Goal: Task Accomplishment & Management: Manage account settings

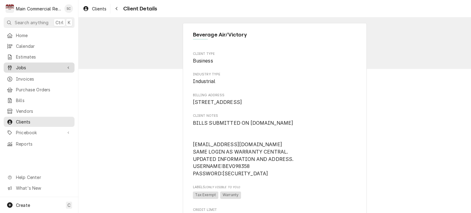
click at [43, 68] on span "Jobs" at bounding box center [39, 67] width 46 height 6
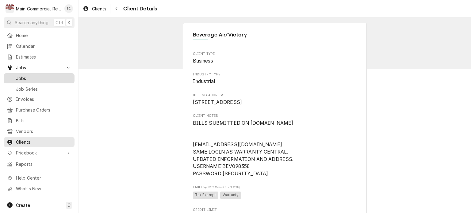
click at [40, 77] on span "Jobs" at bounding box center [44, 78] width 56 height 6
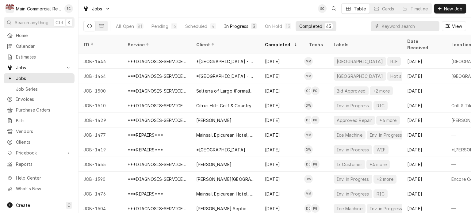
click at [230, 25] on div "In Progress" at bounding box center [236, 26] width 25 height 6
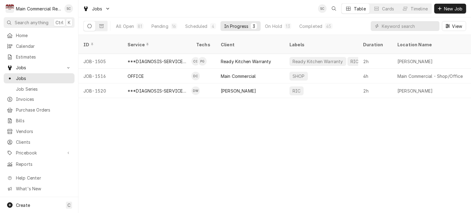
click at [238, 152] on div "ID Service Techs Client Labels Duration Location Name Date Received Status Prio…" at bounding box center [275, 124] width 393 height 178
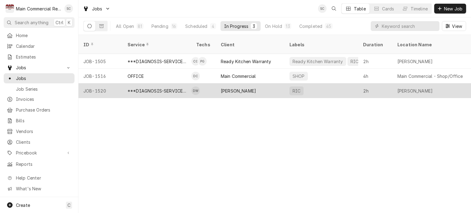
click at [236, 88] on div "Trattoria Pasquale" at bounding box center [238, 91] width 35 height 6
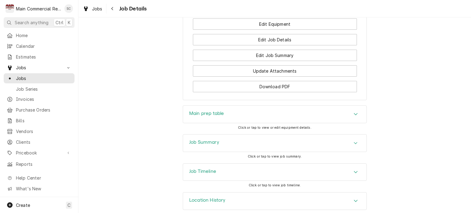
scroll to position [646, 0]
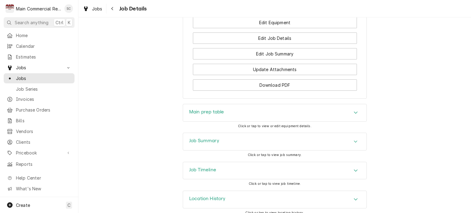
click at [329, 137] on div "Job Summary" at bounding box center [275, 141] width 184 height 17
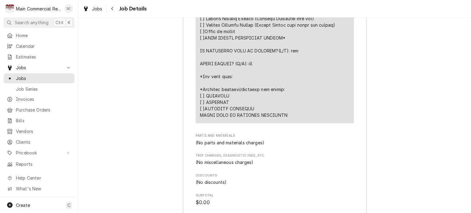
scroll to position [1438, 0]
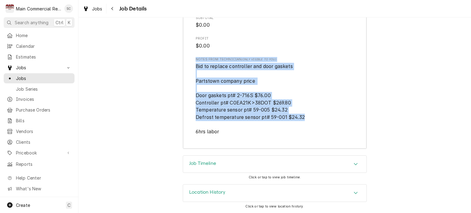
drag, startPoint x: 307, startPoint y: 118, endPoint x: 186, endPoint y: 57, distance: 135.9
copy div "Notes from Technician (Only Visible to You) Bid to replace controller and door …"
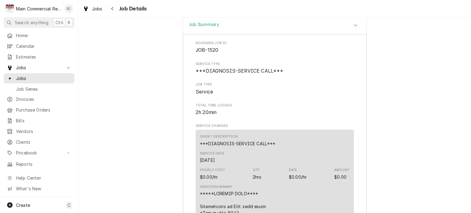
scroll to position [640, 0]
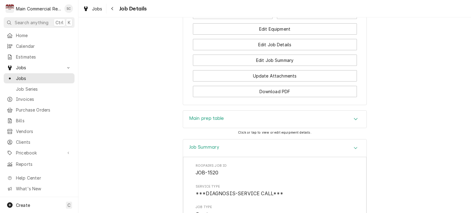
click at [274, 111] on div "Main prep table" at bounding box center [275, 119] width 184 height 17
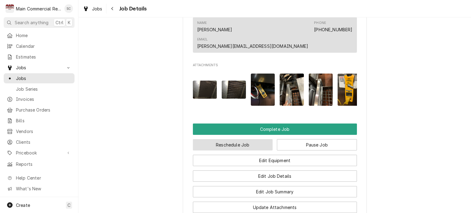
scroll to position [539, 0]
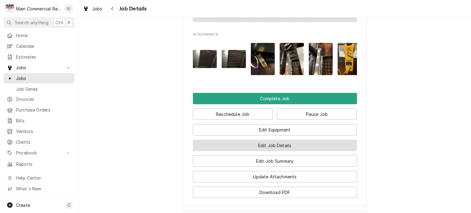
click at [265, 140] on button "Edit Job Details" at bounding box center [275, 145] width 164 height 11
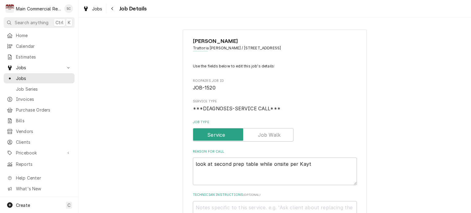
scroll to position [123, 0]
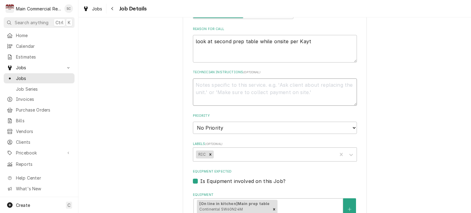
click at [254, 87] on textarea "Technician Instructions ( optional )" at bounding box center [275, 93] width 164 height 28
type textarea "x"
type textarea "Q"
type textarea "x"
type textarea "Q-"
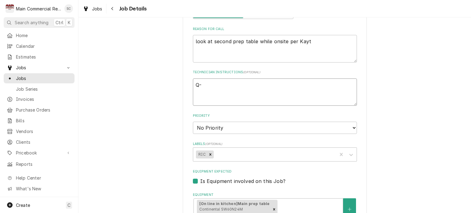
type textarea "x"
type textarea "Q-3"
type textarea "x"
type textarea "Q-38"
type textarea "x"
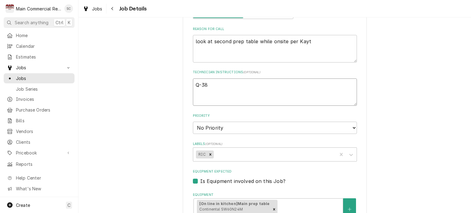
type textarea "Q-387"
type textarea "x"
type textarea "Q-3876"
type textarea "x"
type textarea "Q-3876,"
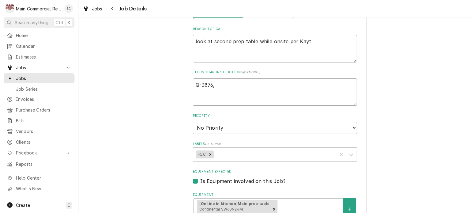
type textarea "x"
type textarea "Q-3876,$"
type textarea "x"
type textarea "Q-3876,$1"
type textarea "x"
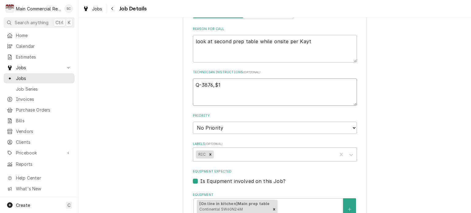
type textarea "Q-3876,$1,"
type textarea "x"
type textarea "Q-3876,$1,6"
type textarea "x"
type textarea "Q-3876,$1,69"
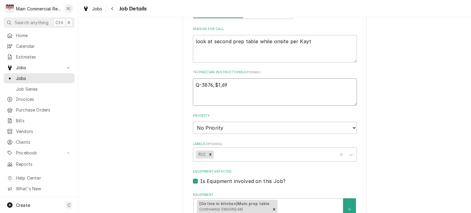
type textarea "x"
type textarea "Q-3876,$1,694"
type textarea "x"
type textarea "Q-3876,$1,694."
type textarea "x"
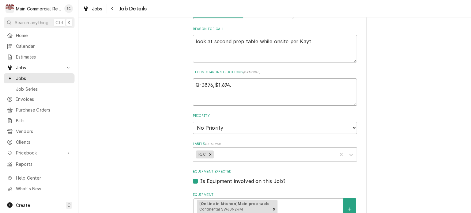
type textarea "Q-3876,$1,694.1"
type textarea "x"
type textarea "Q-3876,$1,694.18"
type textarea "x"
type textarea "Q-3876,$1,694.18"
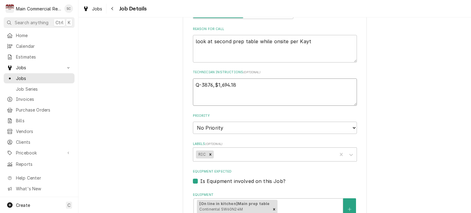
type textarea "x"
type textarea "Q-3876,$1,694.18 b"
type textarea "x"
type textarea "Q-3876,$1,694.18 bi"
type textarea "x"
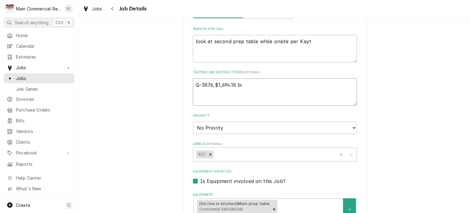
type textarea "Q-3876,$1,694.18 bid"
type textarea "x"
type textarea "Q-3876,$1,694.18 bid"
type textarea "x"
type textarea "Q-3876,$1,694.18 bid o"
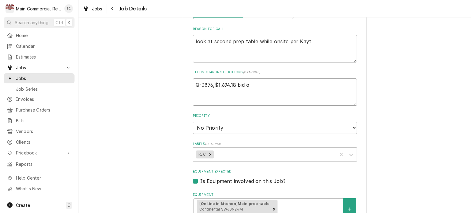
type textarea "x"
type textarea "Q-3876,$1,694.18 bid on"
type textarea "x"
type textarea "Q-3876,$1,694.18 bid ons"
type textarea "x"
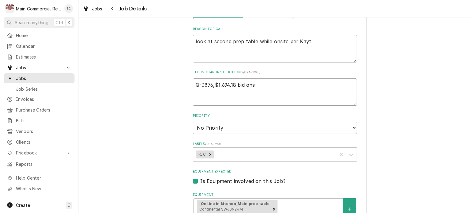
type textarea "Q-3876,$1,694.18 bid onsi"
type textarea "x"
type textarea "Q-3876,$1,694.18 bid onsit"
type textarea "x"
type textarea "Q-3876,$1,694.18 bid onsite"
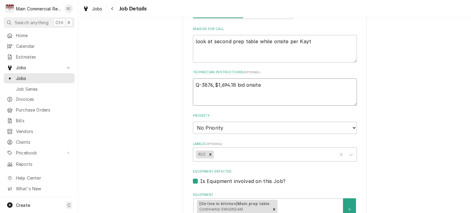
type textarea "x"
type textarea "Q-3876,$1,694.18 bid onsite"
type textarea "x"
type textarea "Q-3876,$1,694.18 bid onsite a"
type textarea "x"
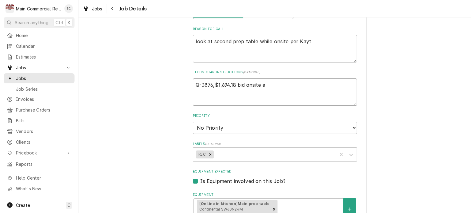
type textarea "Q-3876,$1,694.18 bid onsite an"
type textarea "x"
type textarea "Q-3876,$1,694.18 bid onsite and"
type textarea "x"
type textarea "Q-3876,$1,694.18 bid onsite and"
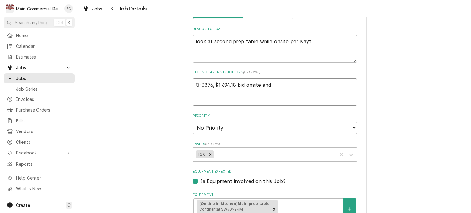
type textarea "x"
type textarea "Q-3876,$1,694.18 bid onsite and e"
type textarea "x"
type textarea "Q-3876,$1,694.18 bid onsite and em"
type textarea "x"
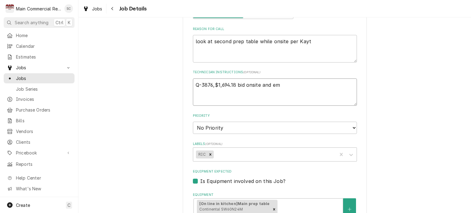
type textarea "Q-3876,$1,694.18 bid onsite and ema"
type textarea "x"
type textarea "Q-3876,$1,694.18 bid onsite and emai"
type textarea "x"
type textarea "Q-3876,$1,694.18 bid onsite and email"
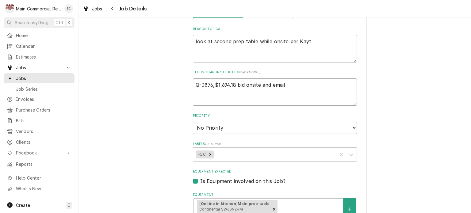
type textarea "x"
type textarea "Q-3876,$1,694.18 bid onsite and emaile"
type textarea "x"
type textarea "Q-3876,$1,694.18 bid onsite and emailed"
type textarea "x"
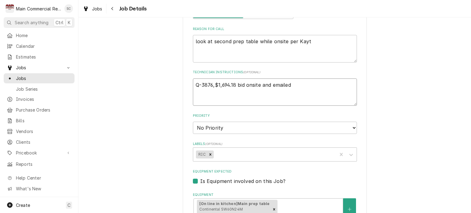
type textarea "Q-3876,$1,694.18 bid onsite and emailed."
type textarea "x"
type textarea "Q-3876,$1,694.18 bid onsite and emailed."
type textarea "x"
type textarea "Q-3876,$1,694.18 bid onsite and emailed. -"
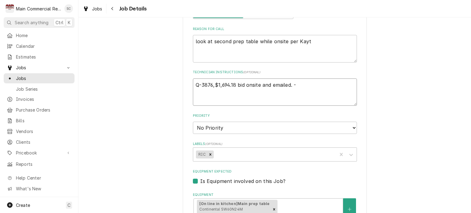
type textarea "x"
type textarea "Q-3876,$1,694.18 bid onsite and emailed. -s"
type textarea "x"
type textarea "Q-3876,$1,694.18 bid onsite and emailed. -sr"
type textarea "x"
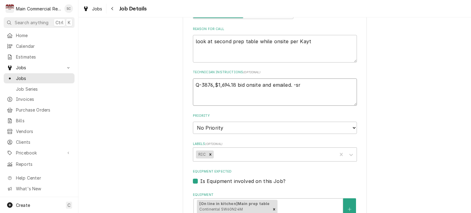
type textarea "Q-3876,$1,694.18 bid onsite and emailed. -src"
type textarea "x"
type textarea "Q-3876,$1,694.18 bid onsite and emailed. -src"
type textarea "x"
type textarea "Q-3876,$1,694.18 bid onsite and emailed. -src"
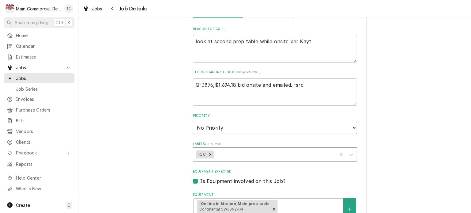
click at [239, 152] on div "Labels" at bounding box center [274, 154] width 119 height 11
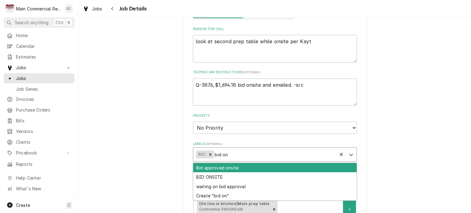
type input "bid ons"
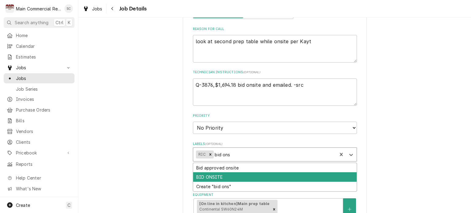
click at [220, 175] on div "BID ONSITE" at bounding box center [275, 177] width 164 height 10
type textarea "x"
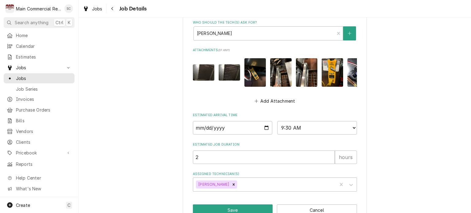
scroll to position [387, 0]
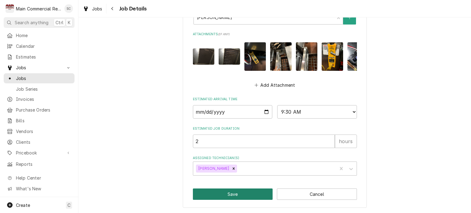
click at [247, 192] on button "Save" at bounding box center [233, 194] width 80 height 11
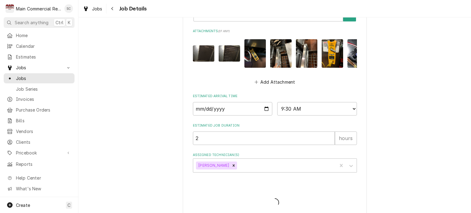
type textarea "x"
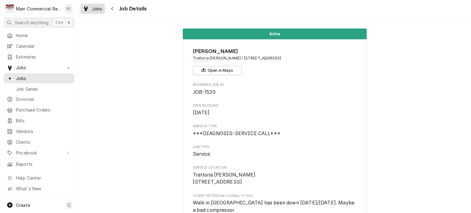
click at [95, 8] on span "Jobs" at bounding box center [97, 9] width 10 height 6
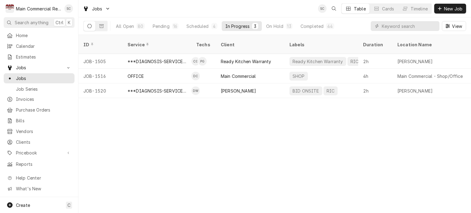
click at [251, 169] on div "ID Service Techs Client Labels Duration Location Name Date Received Status Prio…" at bounding box center [275, 124] width 393 height 178
click at [217, 148] on div "ID Service Techs Client Labels Duration Location Name Date Received Status Prio…" at bounding box center [275, 124] width 393 height 178
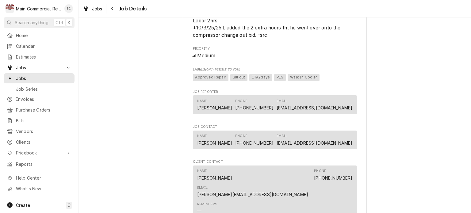
scroll to position [751, 0]
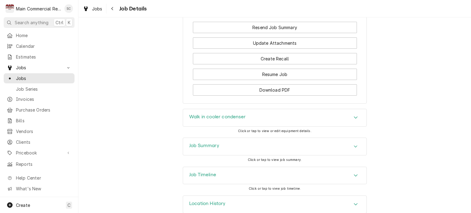
click at [92, 7] on span "Jobs" at bounding box center [97, 9] width 10 height 6
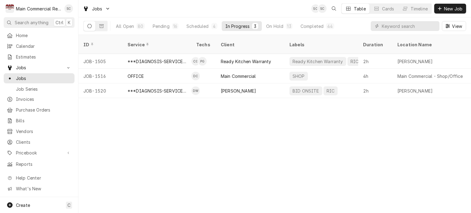
click at [250, 127] on div "ID Service Techs Client Labels Duration Location Name Date Received Status Prio…" at bounding box center [275, 124] width 393 height 178
click at [158, 27] on div "Pending" at bounding box center [161, 26] width 17 height 6
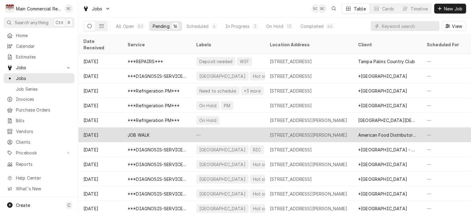
click at [314, 132] on div "[STREET_ADDRESS][PERSON_NAME]" at bounding box center [309, 135] width 78 height 6
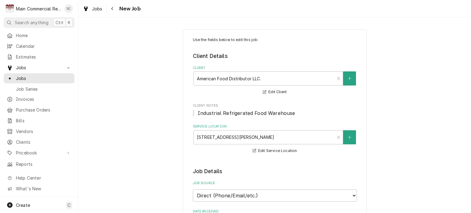
type textarea "x"
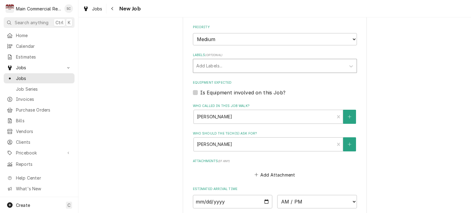
scroll to position [460, 0]
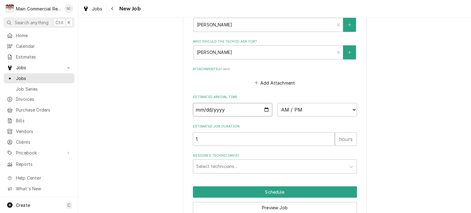
click at [266, 108] on input "Date" at bounding box center [233, 110] width 80 height 14
type input "2025-10-03"
type textarea "x"
click at [282, 110] on select "AM / PM 6:00 AM 6:15 AM 6:30 AM 6:45 AM 7:00 AM 7:15 AM 7:30 AM 7:45 AM 8:00 AM…" at bounding box center [317, 110] width 80 height 14
select select "13:30:00"
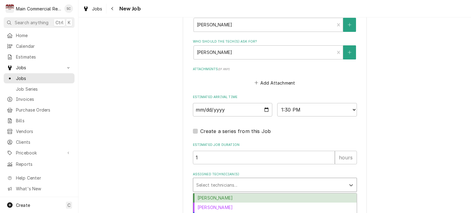
click at [221, 184] on div "Assigned Technician(s)" at bounding box center [269, 185] width 146 height 11
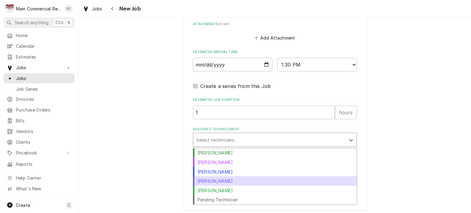
click at [217, 179] on div "Mike Marchese" at bounding box center [275, 181] width 164 height 10
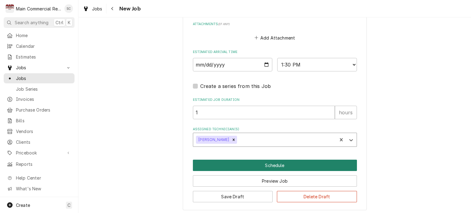
click at [257, 163] on button "Schedule" at bounding box center [275, 165] width 164 height 11
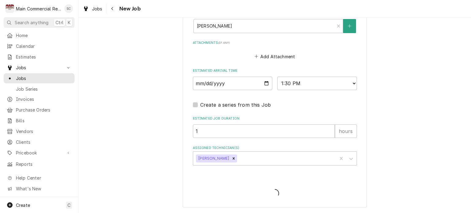
scroll to position [485, 0]
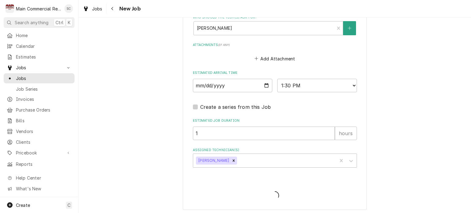
type textarea "x"
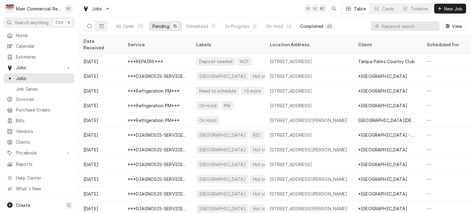
click at [314, 25] on div "Completed" at bounding box center [311, 26] width 23 height 6
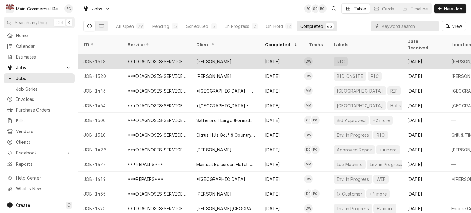
click at [243, 54] on div "Trattoria Pasquale" at bounding box center [226, 61] width 69 height 15
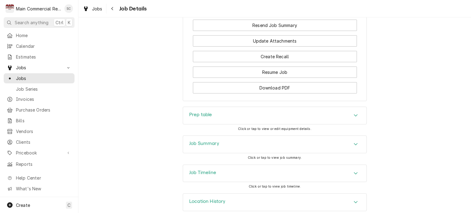
scroll to position [633, 0]
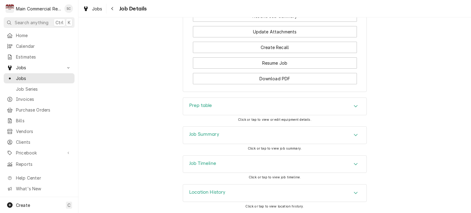
click at [355, 137] on icon "Accordion Header" at bounding box center [356, 135] width 4 height 5
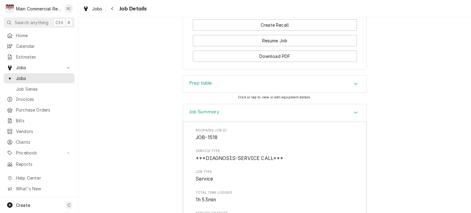
scroll to position [553, 0]
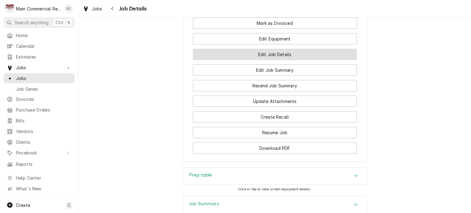
click at [288, 60] on button "Edit Job Details" at bounding box center [275, 54] width 164 height 11
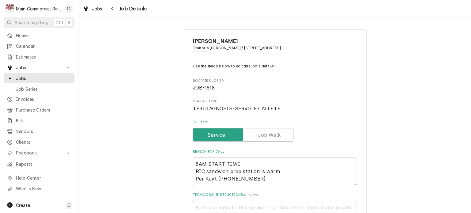
type textarea "x"
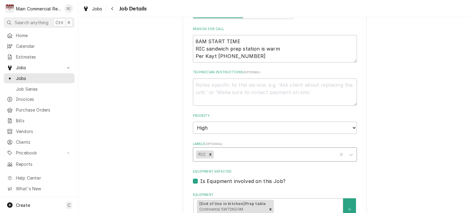
click at [256, 152] on div "Labels" at bounding box center [274, 154] width 119 height 11
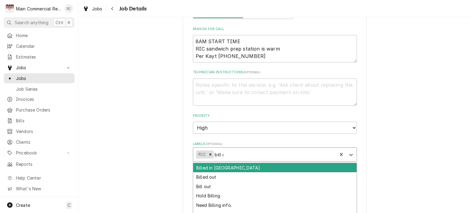
type input "bill out"
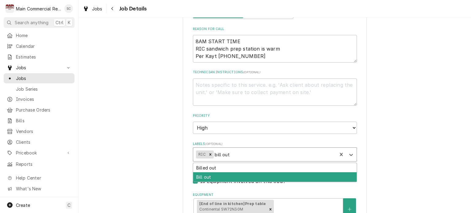
click at [237, 176] on div "Bill out" at bounding box center [275, 177] width 164 height 10
type textarea "x"
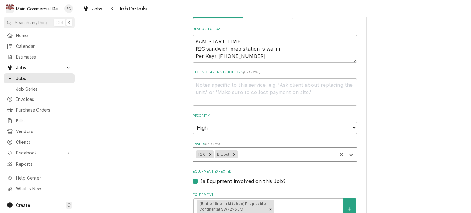
scroll to position [387, 0]
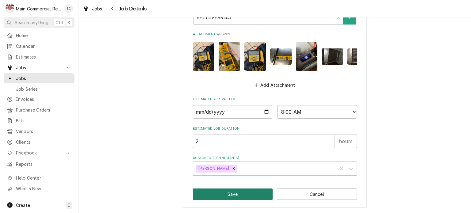
click at [242, 195] on button "Save" at bounding box center [233, 194] width 80 height 11
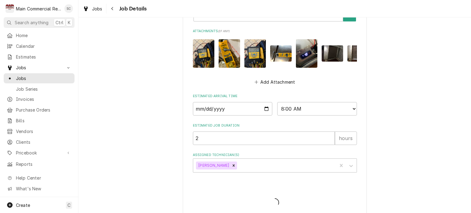
type textarea "x"
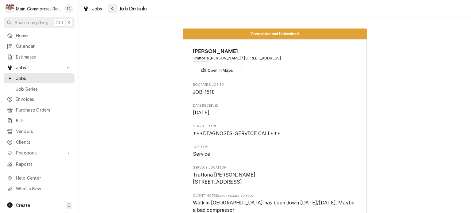
click at [113, 9] on icon "Navigate back" at bounding box center [112, 8] width 3 height 4
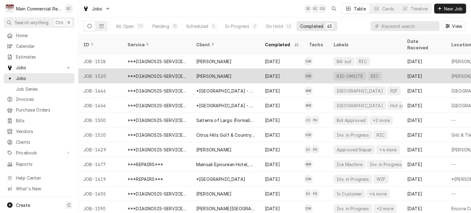
click at [243, 70] on div "[PERSON_NAME]" at bounding box center [226, 76] width 69 height 15
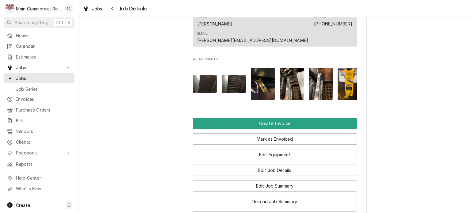
scroll to position [583, 0]
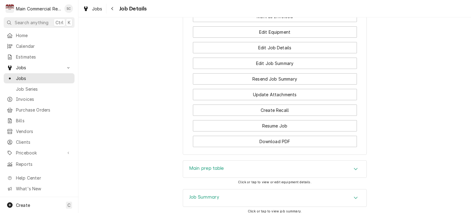
click at [336, 164] on div "Main prep table" at bounding box center [275, 169] width 184 height 17
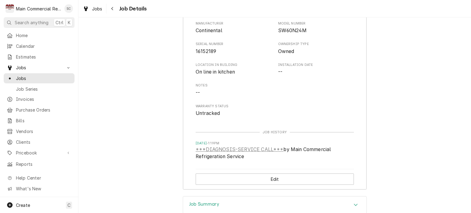
scroll to position [675, 0]
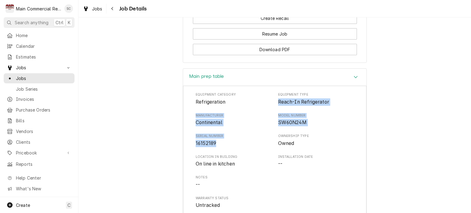
drag, startPoint x: 213, startPoint y: 135, endPoint x: 275, endPoint y: 96, distance: 73.6
click at [275, 96] on div "Equipment Category Refrigeration Equipment Type Reach-In Refrigerator Manufactu…" at bounding box center [275, 150] width 158 height 117
copy div "Reach-In Refrigerator Manufacturer Continental Model Number SW60N24M Serial Num…"
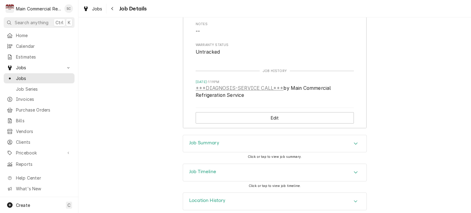
scroll to position [830, 0]
click at [297, 139] on div "Job Summary" at bounding box center [275, 142] width 184 height 17
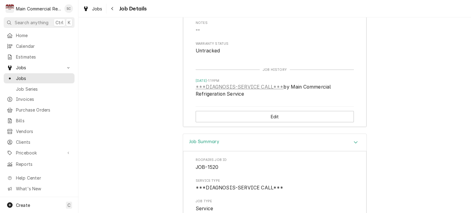
scroll to position [891, 0]
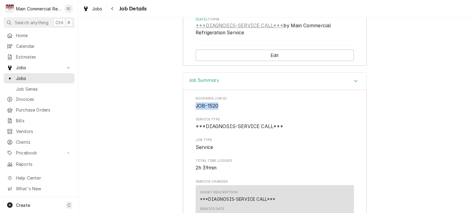
drag, startPoint x: 218, startPoint y: 101, endPoint x: 194, endPoint y: 99, distance: 24.0
click at [196, 103] on span "JOB-1520" at bounding box center [275, 106] width 158 height 7
copy span "JOB-1520"
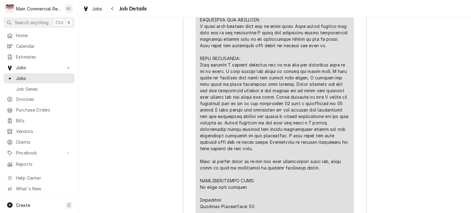
scroll to position [1260, 0]
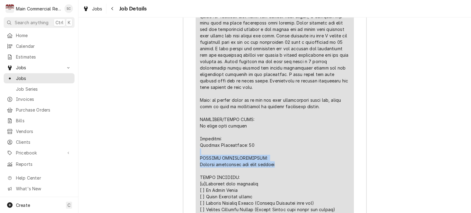
drag, startPoint x: 277, startPoint y: 163, endPoint x: 207, endPoint y: 161, distance: 69.1
click at [196, 155] on div "Short Description ***DIAGNOSIS-SERVICE CALL*** Service Date Oct 3, 2025 Hourly …" at bounding box center [275, 62] width 158 height 491
copy div "FURTHER RECOMMENDATIONS: Replace controller and door gaskets"
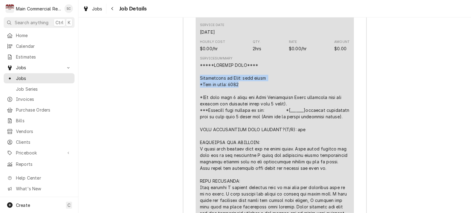
drag, startPoint x: 242, startPoint y: 77, endPoint x: 197, endPoint y: 69, distance: 45.3
copy div "Description of Unit: prep table *Age of unit: 2021"
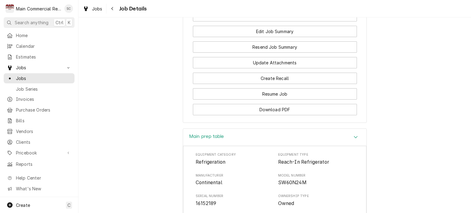
scroll to position [646, 0]
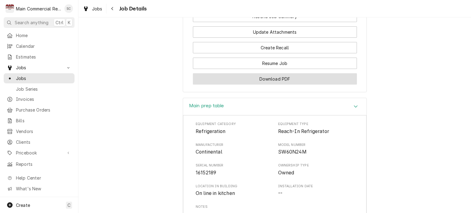
click at [304, 73] on button "Download PDF" at bounding box center [275, 78] width 164 height 11
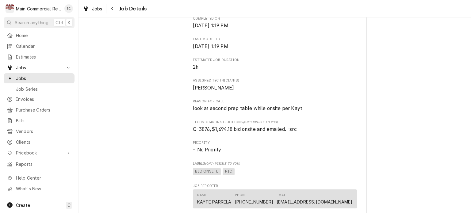
scroll to position [462, 0]
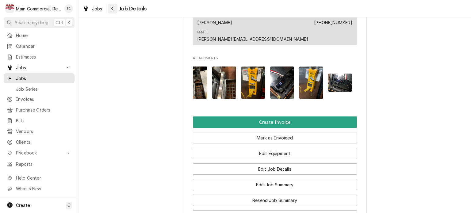
click at [113, 9] on icon "Navigate back" at bounding box center [112, 8] width 3 height 4
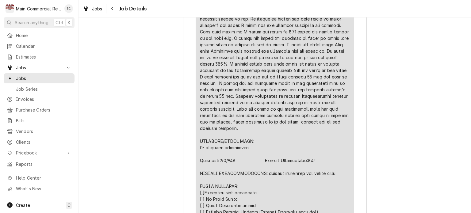
scroll to position [1013, 0]
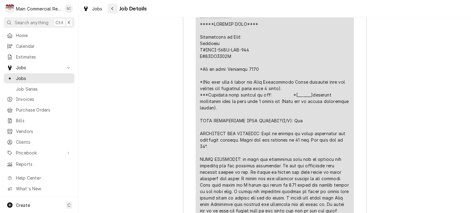
click at [109, 7] on button "Navigate back" at bounding box center [113, 9] width 10 height 10
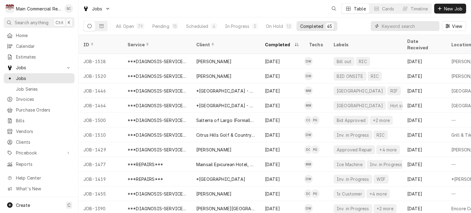
click at [399, 25] on input "Dynamic Content Wrapper" at bounding box center [409, 26] width 55 height 10
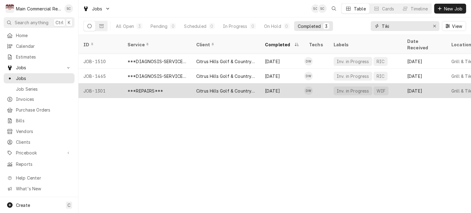
type input "Tiki"
click at [343, 88] on div "Inv. in Progress" at bounding box center [353, 91] width 34 height 6
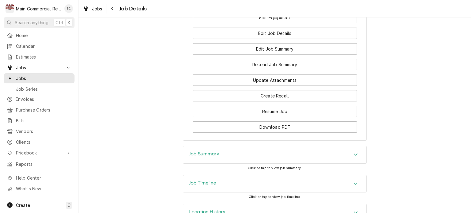
scroll to position [943, 0]
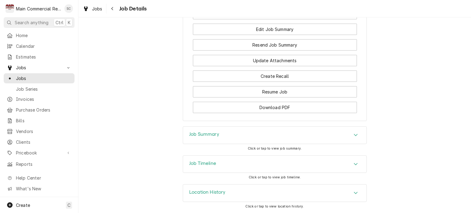
click at [340, 130] on div "Job Summary" at bounding box center [275, 135] width 184 height 17
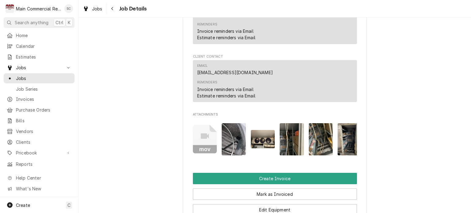
scroll to position [606, 0]
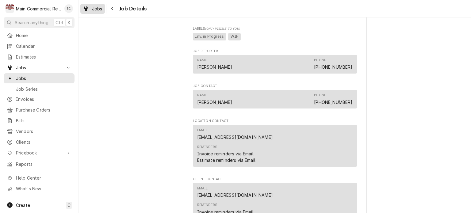
click at [91, 7] on div "Jobs" at bounding box center [93, 9] width 22 height 8
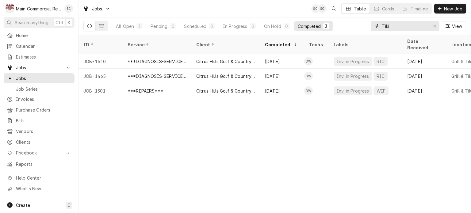
drag, startPoint x: 393, startPoint y: 27, endPoint x: 374, endPoint y: 26, distance: 20.0
click at [374, 26] on div "Tiki" at bounding box center [405, 26] width 69 height 10
click at [433, 27] on icon "Erase input" at bounding box center [434, 26] width 3 height 4
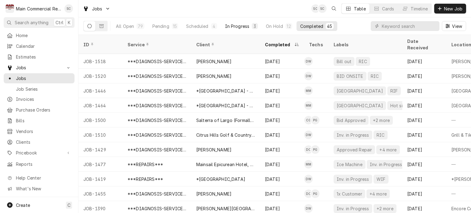
click at [243, 26] on div "In Progress" at bounding box center [237, 26] width 25 height 6
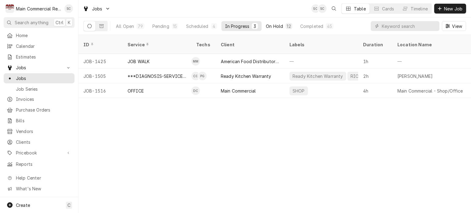
click at [273, 28] on div "On Hold" at bounding box center [274, 26] width 17 height 6
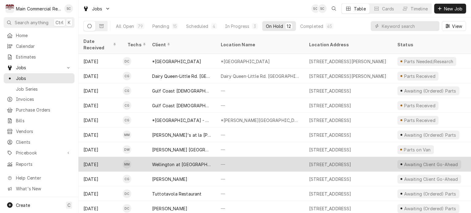
scroll to position [14, 0]
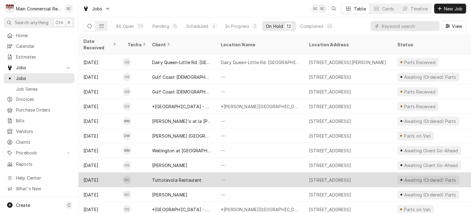
click at [264, 173] on div "—" at bounding box center [260, 180] width 88 height 15
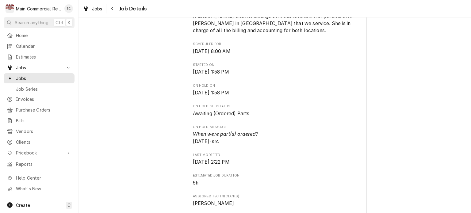
scroll to position [92, 0]
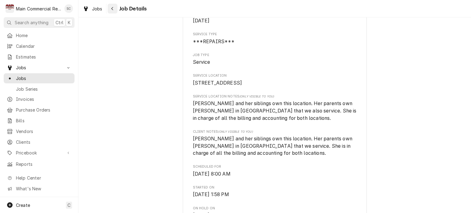
click at [114, 9] on icon "Navigate back" at bounding box center [112, 8] width 3 height 4
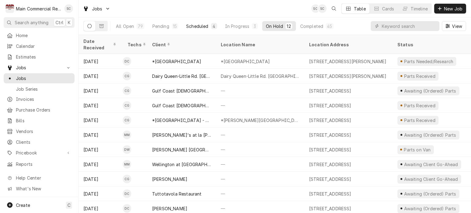
click at [195, 27] on div "Scheduled" at bounding box center [197, 26] width 22 height 6
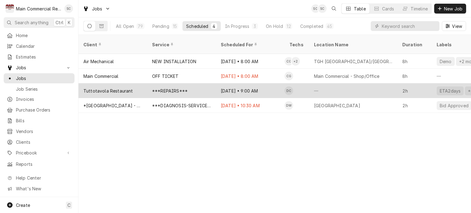
click at [199, 83] on div "***REPAIRS***" at bounding box center [181, 90] width 69 height 15
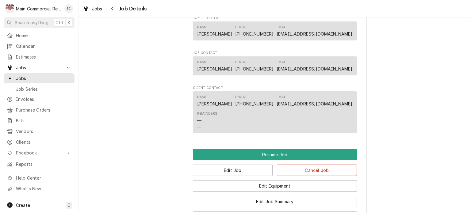
scroll to position [614, 0]
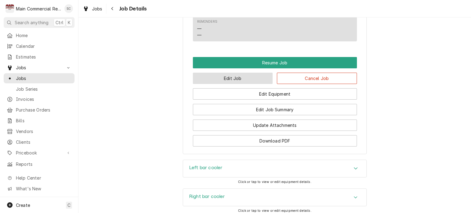
click at [254, 83] on button "Edit Job" at bounding box center [233, 78] width 80 height 11
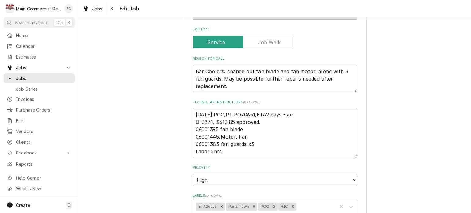
scroll to position [368, 0]
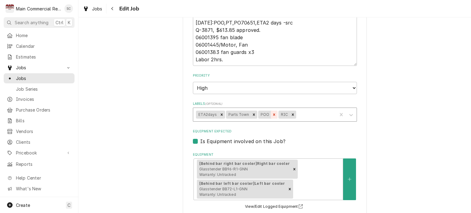
click at [273, 114] on icon "Remove POO" at bounding box center [274, 115] width 2 height 2
click at [252, 113] on icon "Remove Parts Town" at bounding box center [254, 115] width 4 height 4
click at [220, 113] on icon "Remove ETA2days" at bounding box center [222, 115] width 4 height 4
type textarea "x"
click at [244, 109] on div "Labels" at bounding box center [274, 114] width 119 height 11
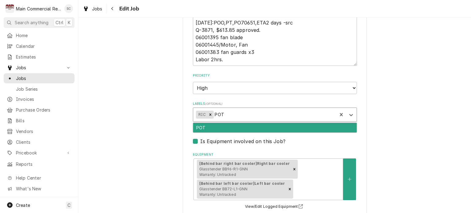
type input "POT"
click at [240, 123] on div "POT" at bounding box center [275, 128] width 164 height 10
type textarea "x"
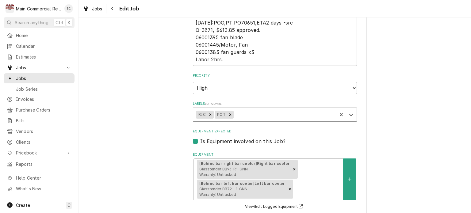
scroll to position [574, 0]
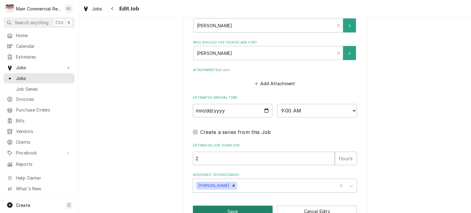
click at [240, 206] on button "Save" at bounding box center [233, 211] width 80 height 11
type textarea "x"
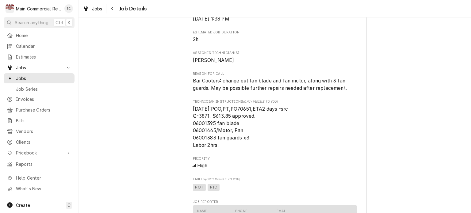
scroll to position [675, 0]
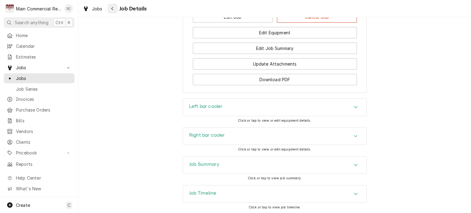
click at [112, 6] on div "Navigate back" at bounding box center [113, 9] width 6 height 6
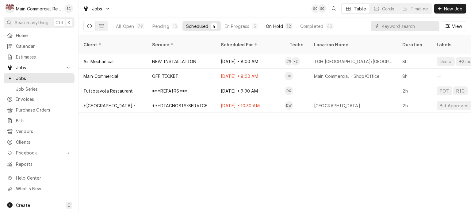
click at [269, 27] on div "On Hold" at bounding box center [274, 26] width 17 height 6
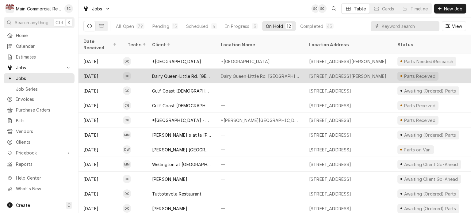
scroll to position [14, 0]
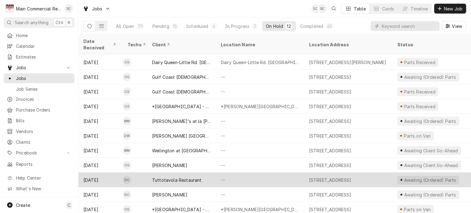
click at [261, 173] on div "—" at bounding box center [260, 180] width 88 height 15
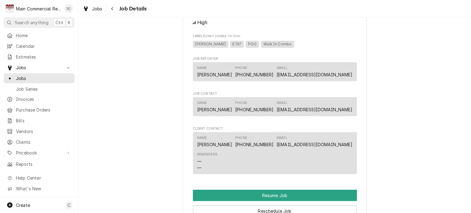
scroll to position [706, 0]
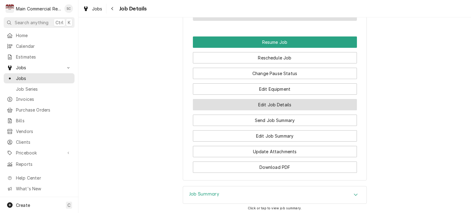
click at [302, 110] on button "Edit Job Details" at bounding box center [275, 104] width 164 height 11
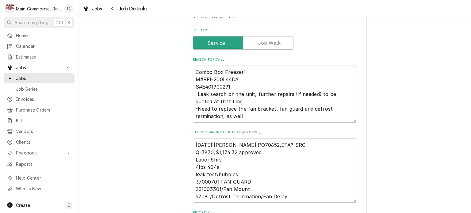
scroll to position [123, 0]
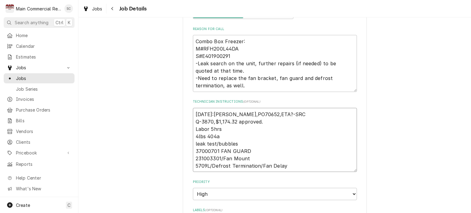
click at [193, 113] on textarea "[DATE]:[PERSON_NAME],PO70652,ETA?-SRC Q-3870,$1,174.32 approved. Labor 5hrs 4lb…" at bounding box center [275, 140] width 164 height 64
type textarea "x"
type textarea "[DATE]:[PERSON_NAME],PO70652,ETA?-SRC Q-3870,$1,174.32 approved. Labor 5hrs 4lb…"
type textarea "x"
type textarea "1 [DATE]:[PERSON_NAME],PO70652,ETA?-SRC Q-3870,$1,174.32 approved. Labor 5hrs 4…"
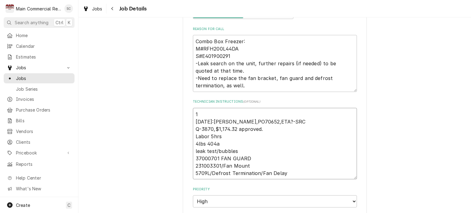
type textarea "x"
type textarea "10 [DATE]:[PERSON_NAME],PO70652,ETA?-SRC Q-3870,$1,174.32 approved. Labor 5hrs …"
type textarea "x"
type textarea "10/ 10/1/25:POO,Baker,PO70652,ETA?-SRC Q-3870,$1,174.32 approved. Labor 5hrs 4l…"
type textarea "x"
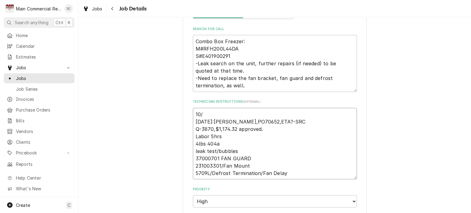
type textarea "10/3 10/1/25:POO,Baker,PO70652,ETA?-SRC Q-3870,$1,174.32 approved. Labor 5hrs 4…"
type textarea "x"
type textarea "10/3/ 10/1/25:POO,Baker,PO70652,ETA?-SRC Q-3870,$1,174.32 approved. Labor 5hrs …"
type textarea "x"
type textarea "10/3/2 10/1/25:POO,Baker,PO70652,ETA?-SRC Q-3870,$1,174.32 approved. Labor 5hrs…"
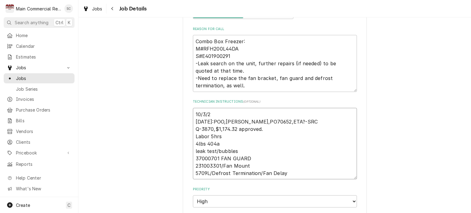
type textarea "x"
type textarea "10/3/25 10/1/25:POO,Baker,PO70652,ETA?-SRC Q-3870,$1,174.32 approved. Labor 5hr…"
type textarea "x"
type textarea "10/3/25: 10/1/25:POO,Baker,PO70652,ETA?-SRC Q-3870,$1,174.32 approved. Labor 5h…"
type textarea "x"
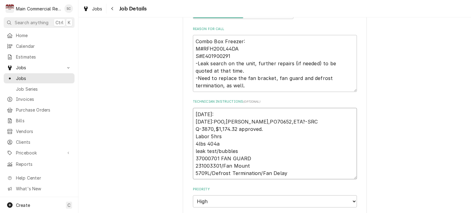
type textarea "10/3/25:P 10/1/25:POO,Baker,PO70652,ETA?-SRC Q-3870,$1,174.32 approved. Labor 5…"
type textarea "x"
type textarea "10/3/25:Pe 10/1/25:POO,Baker,PO70652,ETA?-SRC Q-3870,$1,174.32 approved. Labor …"
type textarea "x"
type textarea "10/3/25:Per 10/1/25:POO,Baker,PO70652,ETA?-SRC Q-3870,$1,174.32 approved. Labor…"
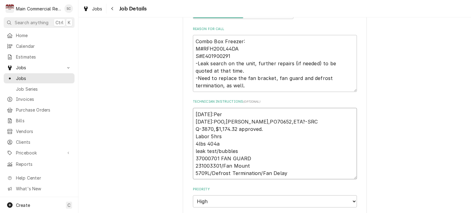
type textarea "x"
type textarea "10/3/25:Per 10/1/25:POO,Baker,PO70652,ETA?-SRC Q-3870,$1,174.32 approved. Labor…"
type textarea "x"
type textarea "10/3/25:Per A 10/1/25:POO,Baker,PO70652,ETA?-SRC Q-3870,$1,174.32 approved. Lab…"
type textarea "x"
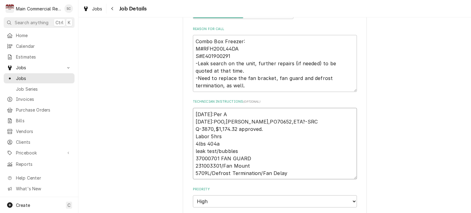
type textarea "10/3/25:Per An 10/1/25:POO,Baker,PO70652,ETA?-SRC Q-3870,$1,174.32 approved. La…"
type textarea "x"
type textarea "10/3/25:Per Ant 10/1/25:POO,Baker,PO70652,ETA?-SRC Q-3870,$1,174.32 approved. L…"
type textarea "x"
type textarea "10/3/25:Per Anth 10/1/25:POO,Baker,PO70652,ETA?-SRC Q-3870,$1,174.32 approved. …"
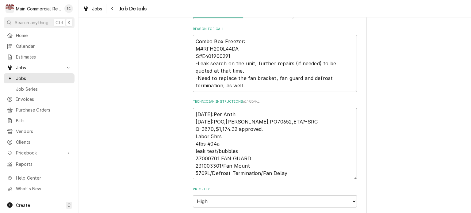
type textarea "x"
type textarea "10/3/25:Per Antho 10/1/25:POO,Baker,PO70652,ETA?-SRC Q-3870,$1,174.32 approved.…"
type textarea "x"
type textarea "10/3/25:Per Anthon 10/1/25:POO,Baker,PO70652,ETA?-SRC Q-3870,$1,174.32 approved…"
type textarea "x"
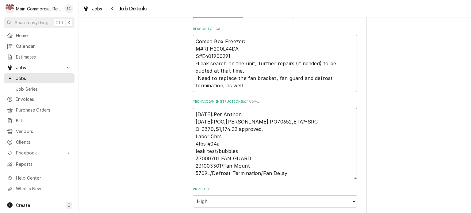
type textarea "10/3/25:Per Anthony 10/1/25:POO,Baker,PO70652,ETA?-SRC Q-3870,$1,174.32 approve…"
type textarea "x"
type textarea "10/3/25:Per Anthony 10/1/25:POO,Baker,PO70652,ETA?-SRC Q-3870,$1,174.32 approve…"
type textarea "x"
type textarea "10/3/25:Per Anthony a 10/1/25:POO,Baker,PO70652,ETA?-SRC Q-3870,$1,174.32 appro…"
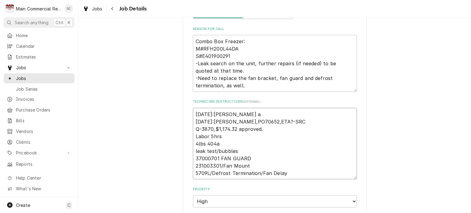
type textarea "x"
type textarea "10/3/25:Per Anthony at 10/1/25:POO,Baker,PO70652,ETA?-SRC Q-3870,$1,174.32 appr…"
type textarea "x"
type textarea "10/3/25:Per Anthony at 10/1/25:POO,Baker,PO70652,ETA?-SRC Q-3870,$1,174.32 appr…"
type textarea "x"
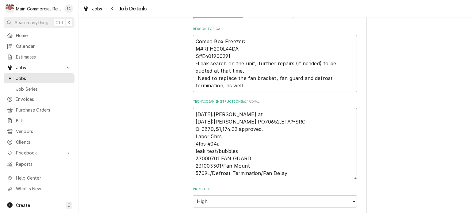
type textarea "10/3/25:Per Anthony at B 10/1/25:POO,Baker,PO70652,ETA?-SRC Q-3870,$1,174.32 ap…"
type textarea "x"
type textarea "10/3/25:Per Anthony at Ba 10/1/25:POO,Baker,PO70652,ETA?-SRC Q-3870,$1,174.32 a…"
type textarea "x"
type textarea "10/3/25:Per Anthony at Bak 10/1/25:POO,Baker,PO70652,ETA?-SRC Q-3870,$1,174.32 …"
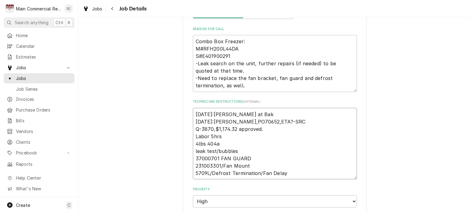
type textarea "x"
type textarea "10/3/25:Per Anthony at Bake 10/1/25:POO,Baker,PO70652,ETA?-SRC Q-3870,$1,174.32…"
type textarea "x"
type textarea "10/3/25:Per Anthony at Baker 10/1/25:POO,Baker,PO70652,ETA?-SRC Q-3870,$1,174.3…"
type textarea "x"
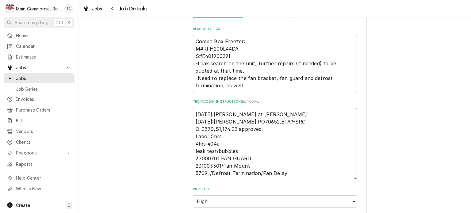
type textarea "10/3/25:Per Anthony at Baker 10/1/25:POO,Baker,PO70652,ETA?-SRC Q-3870,$1,174.3…"
type textarea "x"
type textarea "10/3/25:Per Anthony at Baker 10/1/25:POO,Baker,PO70652,ETA?-SRC Q-3870,$1,174.3…"
type textarea "x"
type textarea "10/3/25:Per Anthony at Baker. 10/1/25:POO,Baker,PO70652,ETA?-SRC Q-3870,$1,174.…"
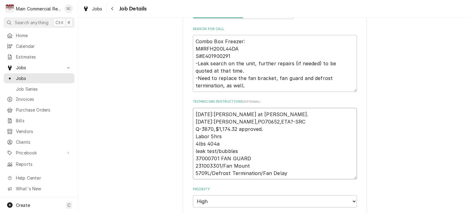
type textarea "x"
type textarea "10/3/25:Per Anthony at Baker. 10/1/25:POO,Baker,PO70652,ETA?-SRC Q-3870,$1,174.…"
type textarea "x"
type textarea "10/3/25:Per Anthony at Baker. 10/1/25:POO,Baker,PO70652,ETA?-SRC Q-3870,$1,174.…"
type textarea "x"
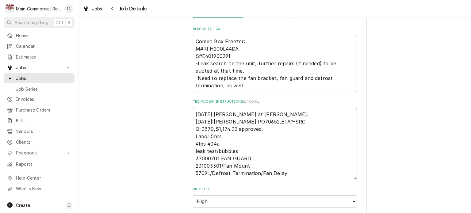
type textarea "10/3/25:Per Anthony at Baker 10/1/25:POO,Baker,PO70652,ETA?-SRC Q-3870,$1,174.3…"
type textarea "x"
type textarea "10/3/25:Per Anthony at Baker 10/1/25:POO,Baker,PO70652,ETA?-SRC Q-3870,$1,174.3…"
type textarea "x"
type textarea "10/3/25:Per Anthony at Baker n 10/1/25:POO,Baker,PO70652,ETA?-SRC Q-3870,$1,174…"
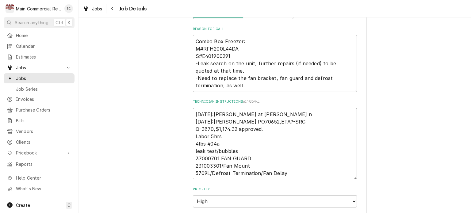
type textarea "x"
type textarea "10/3/25:Per Anthony at Baker no 10/1/25:POO,Baker,PO70652,ETA?-SRC Q-3870,$1,17…"
type textarea "x"
type textarea "10/3/25:Per Anthony at Baker now 10/1/25:POO,Baker,PO70652,ETA?-SRC Q-3870,$1,1…"
type textarea "x"
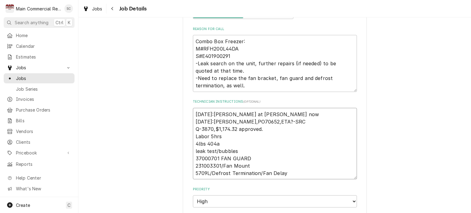
type textarea "10/3/25:Per Anthony at Baker now 10/1/25:POO,Baker,PO70652,ETA?-SRC Q-3870,$1,1…"
type textarea "x"
type textarea "10/3/25:Per Anthony at Baker now f 10/1/25:POO,Baker,PO70652,ETA?-SRC Q-3870,$1…"
type textarea "x"
type textarea "10/3/25:Per Anthony at Baker now fo 10/1/25:POO,Baker,PO70652,ETA?-SRC Q-3870,$…"
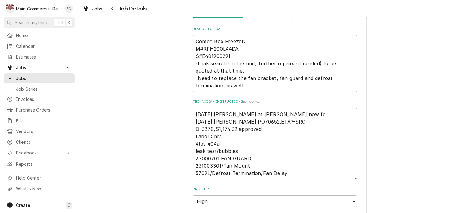
type textarea "x"
type textarea "10/3/25:Per Anthony at Baker now for 10/1/25:POO,Baker,PO70652,ETA?-SRC Q-3870,…"
type textarea "x"
type textarea "10/3/25:Per Anthony at Baker now for 10/1/25:POO,Baker,PO70652,ETA?-SRC Q-3870,…"
type textarea "x"
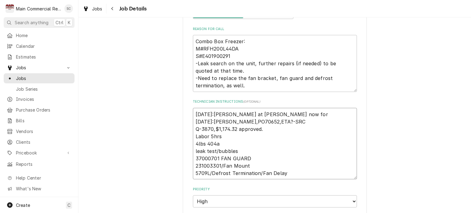
type textarea "10/3/25:Per Anthony at Baker now for p 10/1/25:POO,Baker,PO70652,ETA?-SRC Q-387…"
type textarea "x"
type textarea "10/3/25:Per Anthony at Baker now for pi 10/1/25:POO,Baker,PO70652,ETA?-SRC Q-38…"
type textarea "x"
type textarea "10/3/25:Per Anthony at Baker now for pic 10/1/25:POO,Baker,PO70652,ETA?-SRC Q-3…"
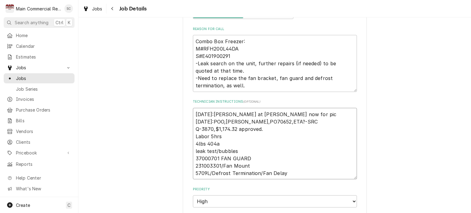
type textarea "x"
type textarea "10/3/25:Per Anthony at Baker now for pick 10/1/25:POO,Baker,PO70652,ETA?-SRC Q-…"
type textarea "x"
type textarea "10/3/25:Per Anthony at Baker now for pick u 10/1/25:POO,Baker,PO70652,ETA?-SRC …"
type textarea "x"
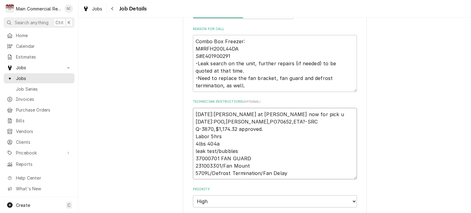
type textarea "10/3/25:Per Anthony at Baker now for pick up 10/1/25:POO,Baker,PO70652,ETA?-SRC…"
type textarea "x"
type textarea "10/3/25:Per Anthony at Baker now for pick up! 10/1/25:POO,Baker,PO70652,ETA?-SR…"
type textarea "x"
type textarea "10/3/25:Per Anthony at Baker now for pick up 10/1/25:POO,Baker,PO70652,ETA?-SRC…"
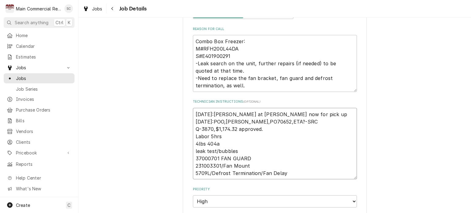
type textarea "x"
type textarea "10/3/25:Per Anthony at Baker now for pick up- 10/1/25:POO,Baker,PO70652,ETA?-SR…"
type textarea "x"
type textarea "10/3/25:Per Anthony at Baker now for pick up-s 10/1/25:POO,Baker,PO70652,ETA?-S…"
type textarea "x"
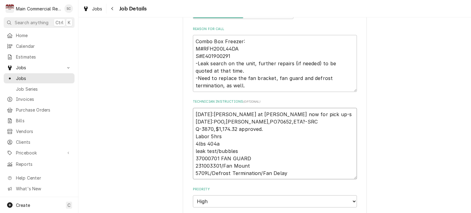
type textarea "10/3/25:Per Anthony at Baker now for pick up-sr 10/1/25:POO,Baker,PO70652,ETA?-…"
type textarea "x"
type textarea "10/3/25:Per Anthony at Baker now for pick up-src 10/1/25:POO,Baker,PO70652,ETA?…"
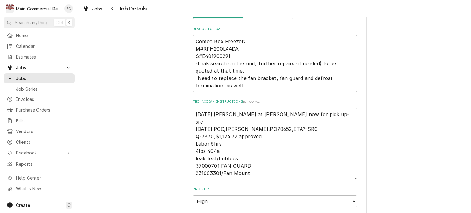
type textarea "x"
click at [302, 152] on textarea "[DATE]:[PERSON_NAME] at [PERSON_NAME] now for pick up-src [DATE]:POO,[PERSON_NA…" at bounding box center [275, 144] width 164 height 72
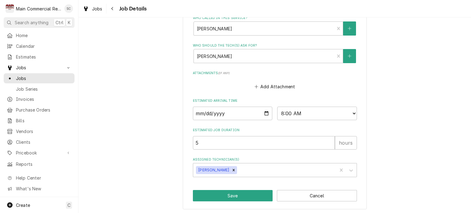
scroll to position [281, 0]
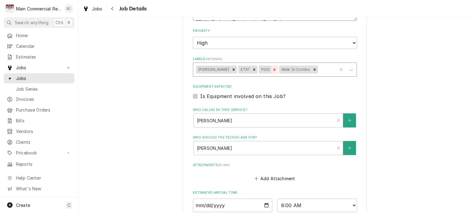
click at [274, 70] on icon "Remove POO" at bounding box center [275, 70] width 2 height 2
type textarea "[DATE]:[PERSON_NAME] at [PERSON_NAME] now for pick up-src [DATE]:POO,[PERSON_NA…"
click at [252, 68] on icon "Remove ETA?" at bounding box center [254, 70] width 4 height 4
type textarea "x"
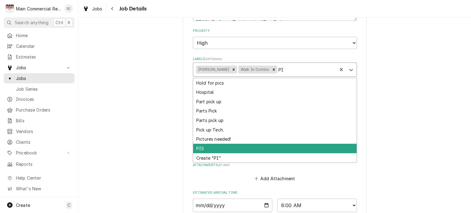
type input "P"
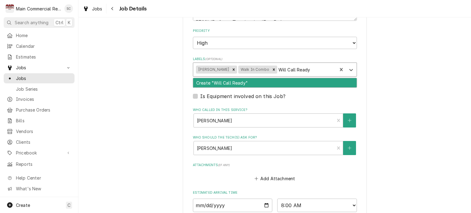
type input "Will Call Ready"
click at [234, 80] on div "Create "Will Call Ready "" at bounding box center [275, 83] width 164 height 10
type textarea "x"
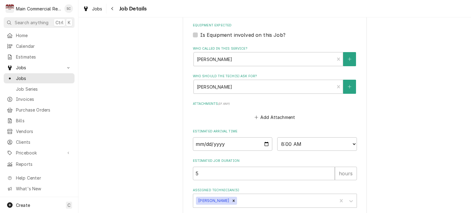
scroll to position [374, 0]
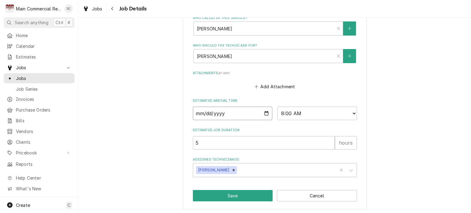
click at [264, 111] on input "2025-10-01" at bounding box center [233, 114] width 80 height 14
type textarea "x"
type input "2025-10-06"
type textarea "x"
click at [298, 111] on select "AM / PM 6:00 AM 6:15 AM 6:30 AM 6:45 AM 7:00 AM 7:15 AM 7:30 AM 7:45 AM 8:00 AM…" at bounding box center [317, 114] width 80 height 14
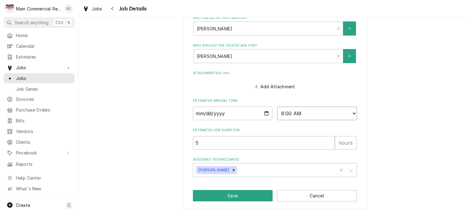
select select "10:00:00"
click at [277, 107] on select "AM / PM 6:00 AM 6:15 AM 6:30 AM 6:45 AM 7:00 AM 7:15 AM 7:30 AM 7:45 AM 8:00 AM…" at bounding box center [317, 114] width 80 height 14
click at [264, 196] on button "Save" at bounding box center [233, 195] width 80 height 11
type textarea "x"
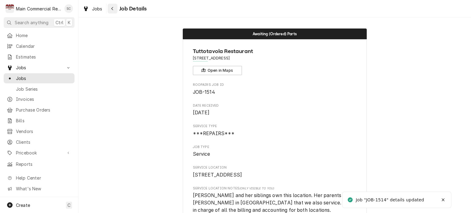
click at [113, 11] on div "Navigate back" at bounding box center [113, 9] width 6 height 6
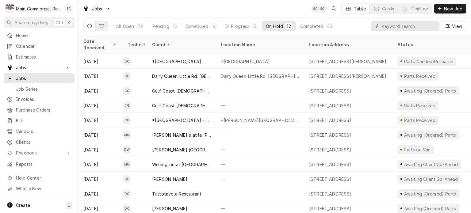
click at [276, 26] on div "On Hold" at bounding box center [274, 26] width 17 height 6
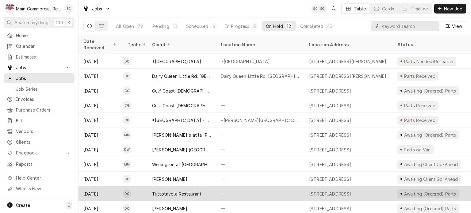
click at [265, 187] on div "—" at bounding box center [260, 194] width 88 height 15
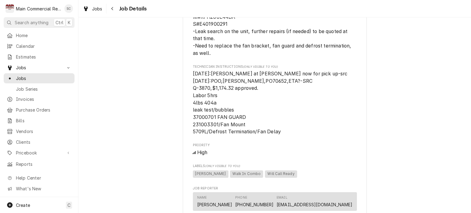
scroll to position [614, 0]
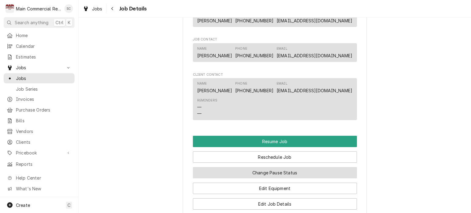
click at [288, 179] on button "Change Pause Status" at bounding box center [275, 172] width 164 height 11
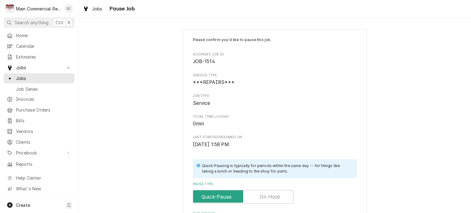
scroll to position [130, 0]
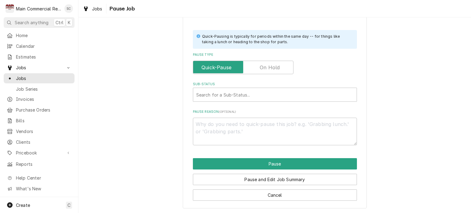
click at [264, 68] on label "Pause Type" at bounding box center [243, 68] width 101 height 14
click at [264, 68] on input "Pause Type" at bounding box center [243, 68] width 95 height 14
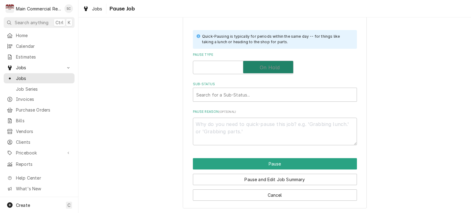
checkbox input "true"
click at [251, 96] on div "Sub-Status" at bounding box center [274, 94] width 157 height 11
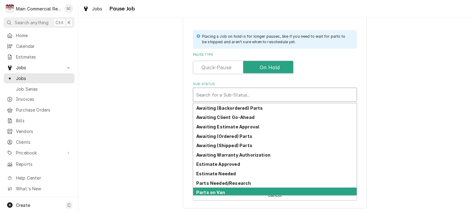
scroll to position [30, 0]
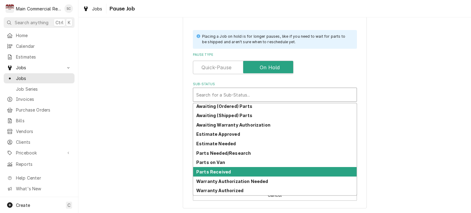
drag, startPoint x: 239, startPoint y: 170, endPoint x: 264, endPoint y: 170, distance: 24.6
click at [241, 170] on div "Parts Received" at bounding box center [275, 172] width 164 height 10
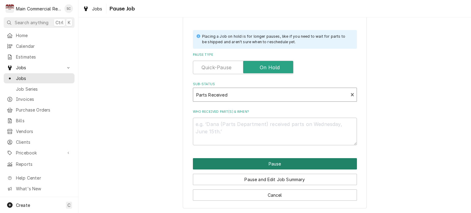
click at [310, 166] on button "Pause" at bounding box center [275, 163] width 164 height 11
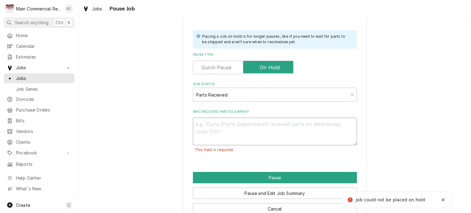
click at [266, 121] on textarea "Who received part(s) & when?" at bounding box center [275, 132] width 164 height 28
click at [265, 119] on textarea "Who received part(s) & when?" at bounding box center [275, 132] width 164 height 28
type textarea "x"
type textarea "D"
type textarea "x"
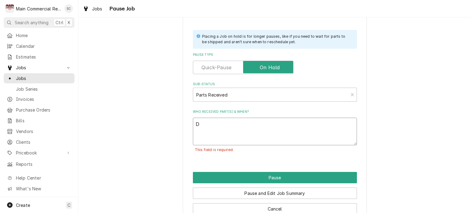
type textarea "Dy"
type textarea "x"
type textarea "Dyl"
type textarea "x"
type textarea "Dyla"
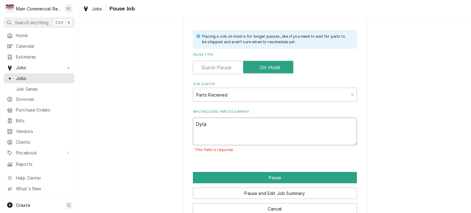
type textarea "x"
type textarea "Dylan"
type textarea "x"
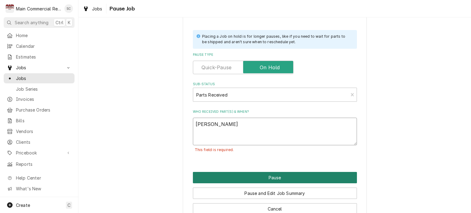
type textarea "Dylan"
click at [282, 176] on button "Pause" at bounding box center [275, 177] width 164 height 11
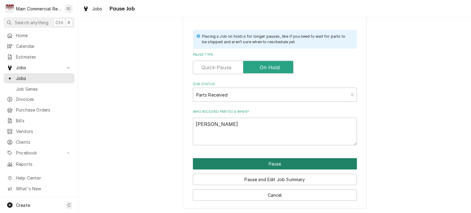
type textarea "x"
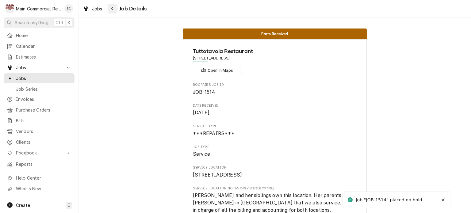
click at [115, 11] on div "Navigate back" at bounding box center [113, 9] width 6 height 6
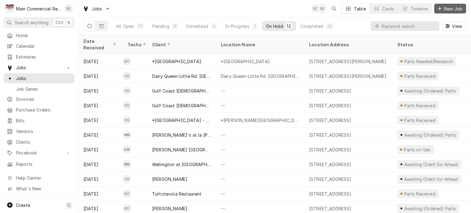
click at [444, 10] on span "New Job" at bounding box center [453, 9] width 21 height 6
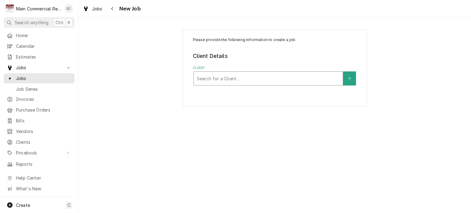
click at [281, 77] on div "Client" at bounding box center [268, 78] width 143 height 11
type input "[PERSON_NAME]"
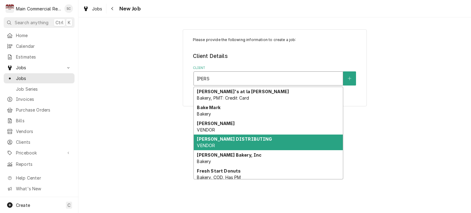
click at [248, 137] on div "[PERSON_NAME] DISTRIBUTING VENDOR" at bounding box center [268, 143] width 149 height 16
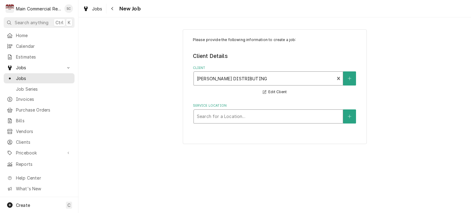
click at [248, 118] on div "Service Location" at bounding box center [268, 116] width 143 height 11
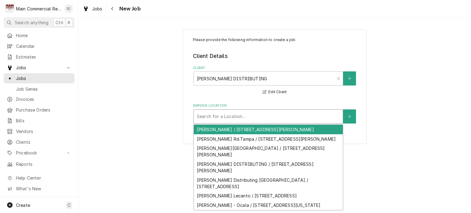
click at [253, 129] on div "[PERSON_NAME] / [STREET_ADDRESS][PERSON_NAME]" at bounding box center [268, 130] width 149 height 10
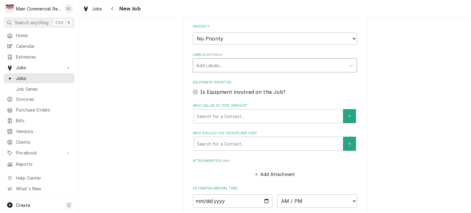
scroll to position [246, 0]
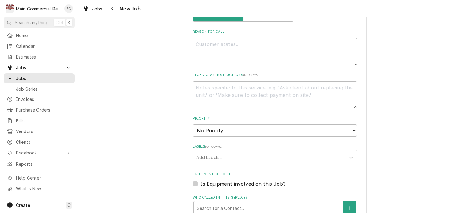
click at [231, 45] on textarea "Reason For Call" at bounding box center [275, 52] width 164 height 28
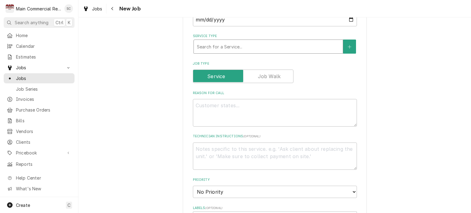
click at [232, 46] on div "Service Type" at bounding box center [268, 46] width 143 height 11
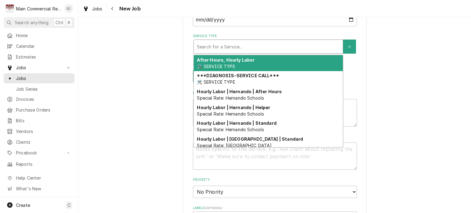
type textarea "x"
type input "P"
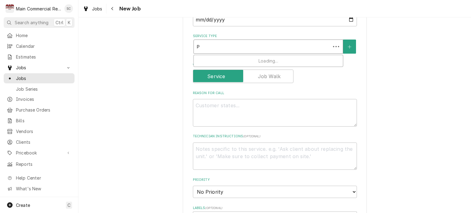
type textarea "x"
type input "Pa"
type textarea "x"
type input "Par"
type textarea "x"
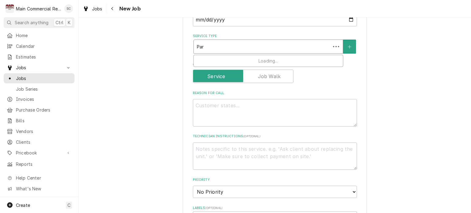
type input "Part"
type textarea "x"
type input "Part"
type textarea "x"
type input "Part P"
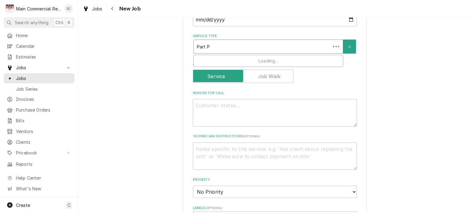
type textarea "x"
type input "Part Pi"
type textarea "x"
type input "Part Pic"
type textarea "x"
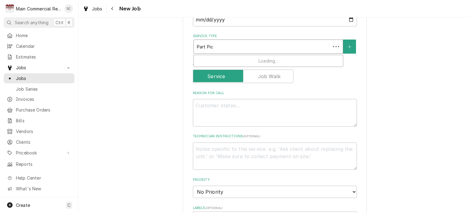
type input "Part Pick"
type textarea "x"
type input "Part Pick"
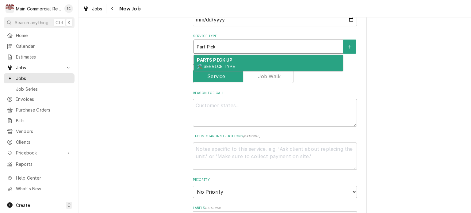
type textarea "x"
type input "Part Pick u"
type textarea "x"
type input "Part Pick up"
click at [228, 60] on strong "PARTS PICK UP" at bounding box center [215, 59] width 36 height 5
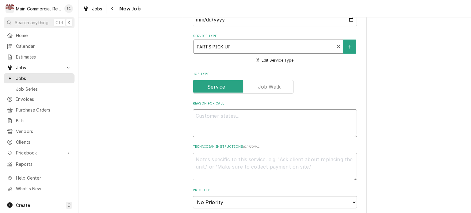
click at [252, 115] on textarea "Reason For Call" at bounding box center [275, 124] width 164 height 28
type textarea "x"
type textarea "P"
type textarea "x"
type textarea "Pi"
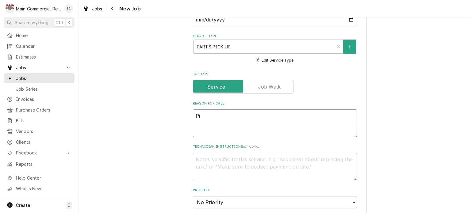
type textarea "x"
type textarea "Pic"
type textarea "x"
type textarea "Pick"
type textarea "x"
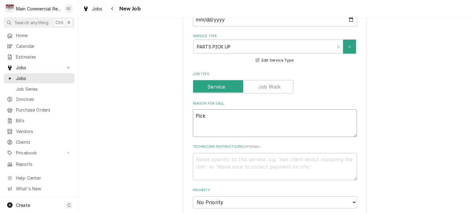
type textarea "Pick"
type textarea "x"
type textarea "Pick u"
type textarea "x"
type textarea "Pick up"
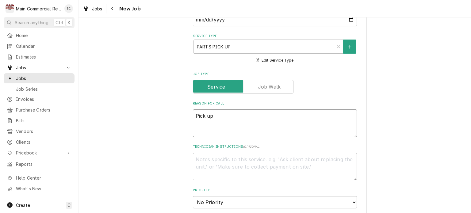
type textarea "x"
type textarea "Pick up"
type textarea "x"
type textarea "Pick up p"
type textarea "x"
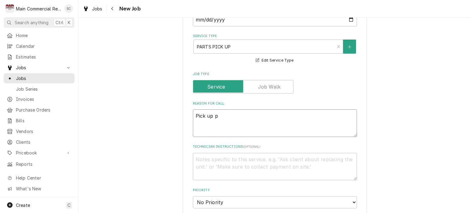
type textarea "Pick up pa"
type textarea "x"
type textarea "Pick up par"
type textarea "x"
type textarea "Pick up part"
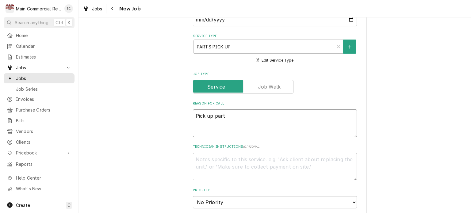
type textarea "x"
type textarea "Pick up parts"
type textarea "x"
type textarea "Pick up parts"
type textarea "x"
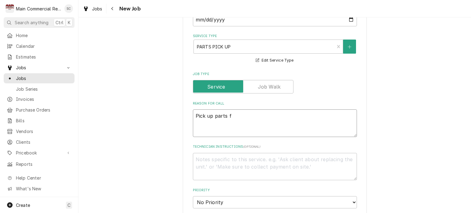
type textarea "Pick up parts fo"
type textarea "x"
type textarea "Pick up parts for"
type textarea "x"
type textarea "Pick up parts for"
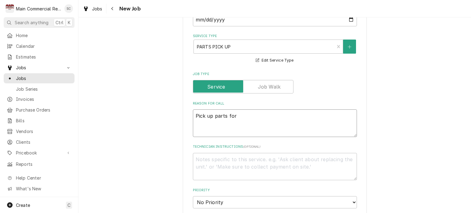
type textarea "x"
type textarea "Pick up parts for T"
type textarea "x"
type textarea "Pick up parts for Tu"
type textarea "x"
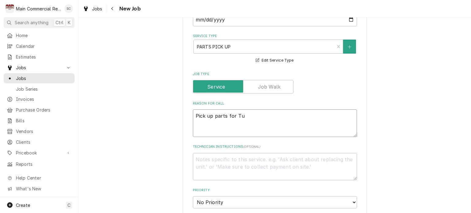
type textarea "Pick up parts for Tut"
type textarea "x"
type textarea "Pick up parts for Tutt"
type textarea "x"
type textarea "Pick up parts for Tut"
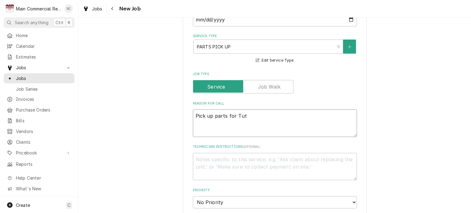
type textarea "x"
type textarea "Pick up parts for Tutt"
type textarea "x"
type textarea "Pick up parts for Tutto"
type textarea "x"
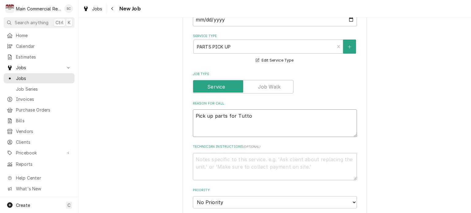
type textarea "Pick up parts for Tuttot"
type textarea "x"
type textarea "Pick up parts for Tuttoto"
type textarea "x"
type textarea "Pick up parts for Tuttot"
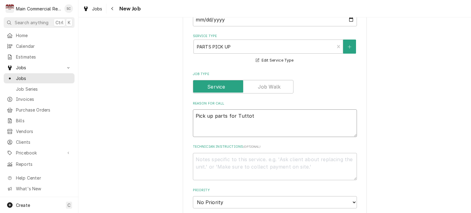
type textarea "x"
type textarea "Pick up parts for Tuttota"
type textarea "x"
type textarea "Pick up parts for Tuttotav"
type textarea "x"
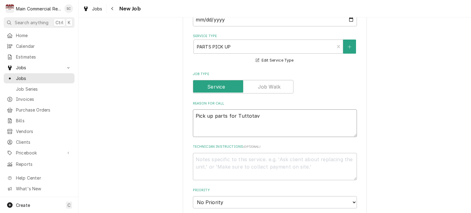
type textarea "Pick up parts for Tuttotavo"
type textarea "x"
type textarea "Pick up parts for Tuttotavol"
type textarea "x"
type textarea "Pick up parts for Tuttotavola"
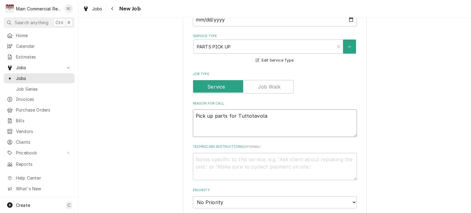
type textarea "x"
type textarea "Pick up parts for Tuttotavola"
type textarea "x"
type textarea "Pick up parts for Tuttotavola"
type textarea "x"
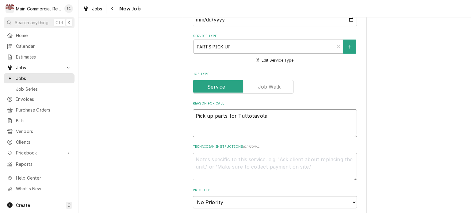
type textarea "Pick up parts for Tuttotavola P"
type textarea "x"
type textarea "Pick up parts for Tuttotavola PO"
type textarea "x"
type textarea "Pick up parts for Tuttotavola PO"
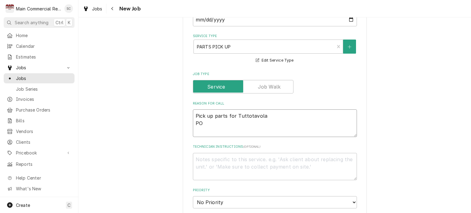
click at [224, 121] on textarea "Pick up parts for Tuttotavola PO" at bounding box center [275, 124] width 164 height 28
paste textarea "70652"
type textarea "x"
type textarea "Pick up parts for Tuttotavola PO70652"
type textarea "x"
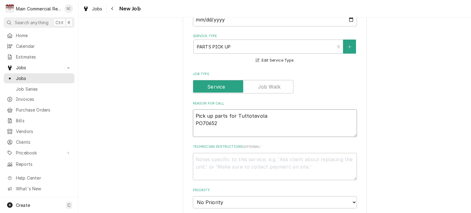
type textarea "Pick up parts for Tuttotavola PO70652"
type textarea "x"
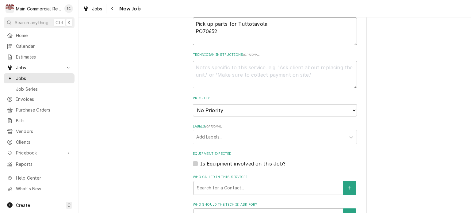
type textarea "Pick up parts for Tuttotavola PO70652"
click at [247, 111] on select "No Priority Urgent High Medium Low" at bounding box center [275, 110] width 164 height 12
select select "2"
click at [193, 104] on select "No Priority Urgent High Medium Low" at bounding box center [275, 110] width 164 height 12
click at [236, 138] on div "Labels" at bounding box center [269, 137] width 146 height 11
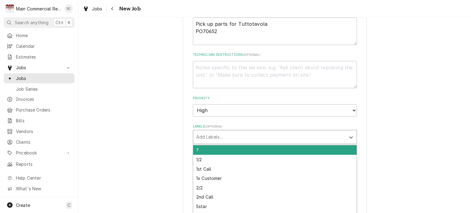
type textarea "x"
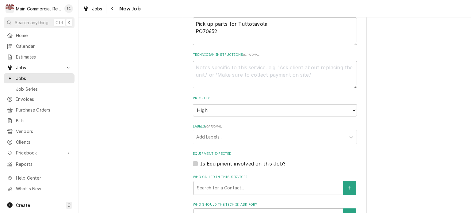
scroll to position [307, 0]
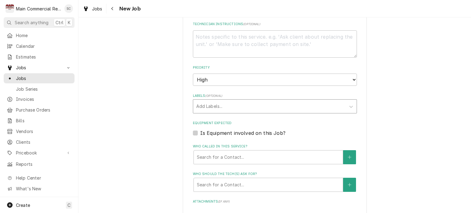
click at [265, 106] on div "Labels" at bounding box center [269, 106] width 146 height 11
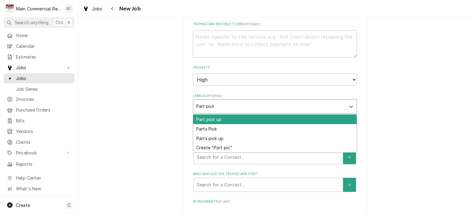
type input "Part pick"
click at [252, 120] on div "Part pick up" at bounding box center [275, 120] width 164 height 10
type textarea "x"
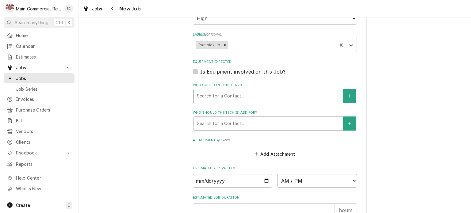
scroll to position [430, 0]
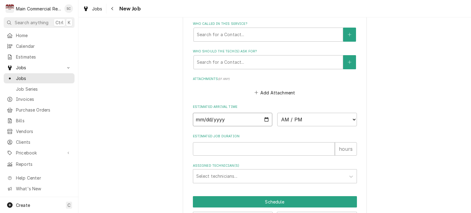
click at [264, 117] on input "Date" at bounding box center [233, 120] width 80 height 14
type textarea "x"
type input "2025-10-03"
type textarea "x"
click at [290, 119] on select "AM / PM 6:00 AM 6:15 AM 6:30 AM 6:45 AM 7:00 AM 7:15 AM 7:30 AM 7:45 AM 8:00 AM…" at bounding box center [317, 120] width 80 height 14
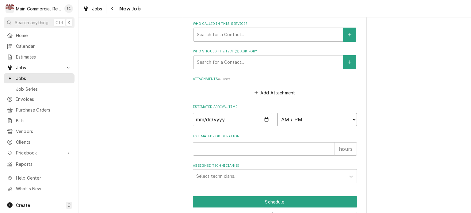
select select "14:30:00"
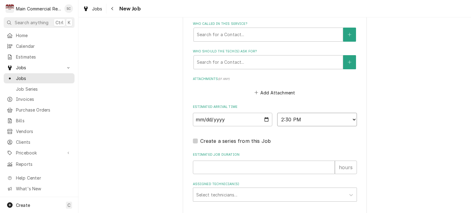
scroll to position [469, 0]
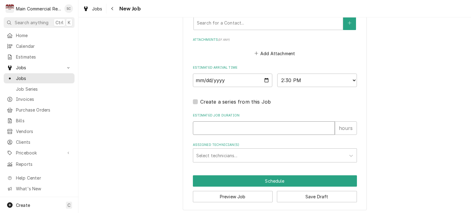
click at [245, 129] on input "Estimated Job Duration" at bounding box center [264, 129] width 142 height 14
type textarea "x"
type input ".2"
type textarea "x"
type input ".25"
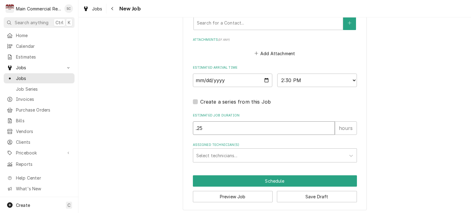
type textarea "x"
type input ".25"
click at [244, 151] on div "Assigned Technician(s)" at bounding box center [269, 155] width 146 height 11
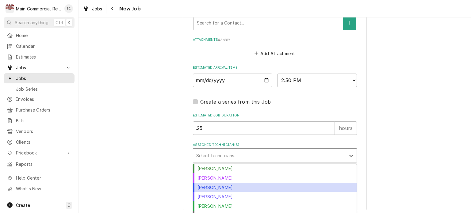
click at [236, 183] on div "[PERSON_NAME]" at bounding box center [275, 188] width 164 height 10
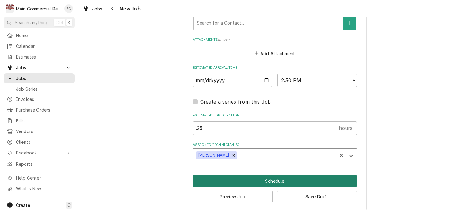
click at [294, 179] on button "Schedule" at bounding box center [275, 181] width 164 height 11
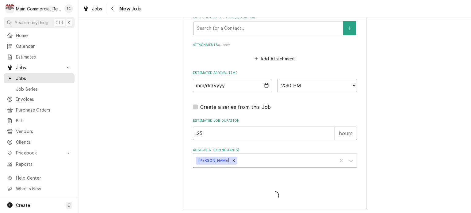
type textarea "x"
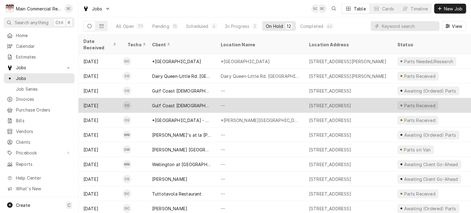
scroll to position [14, 0]
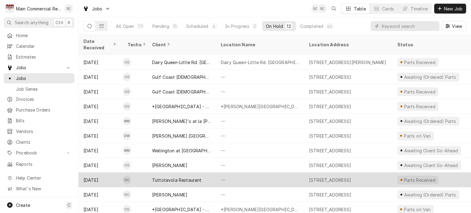
click at [283, 173] on div "—" at bounding box center [260, 180] width 88 height 15
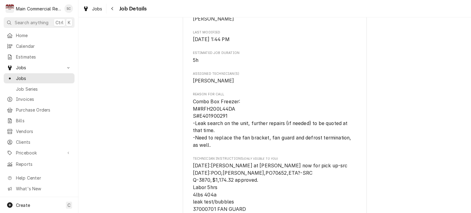
scroll to position [399, 0]
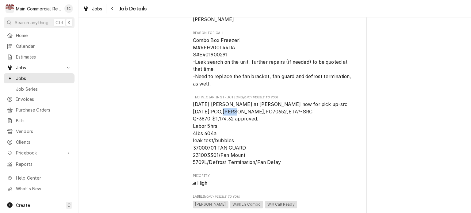
drag, startPoint x: 256, startPoint y: 119, endPoint x: 243, endPoint y: 118, distance: 13.5
click at [243, 118] on span "[DATE]:[PERSON_NAME] at [PERSON_NAME] now for pick up-src [DATE]:POO,[PERSON_NA…" at bounding box center [270, 134] width 155 height 64
copy span "70652"
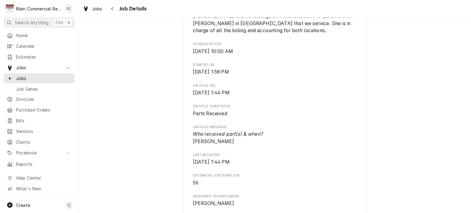
scroll to position [153, 0]
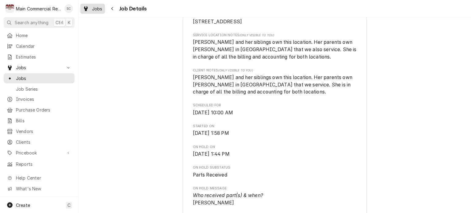
click at [95, 10] on span "Jobs" at bounding box center [97, 9] width 10 height 6
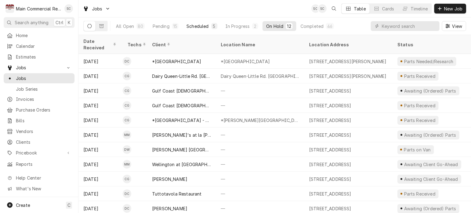
click at [209, 25] on button "Scheduled 5" at bounding box center [202, 26] width 38 height 10
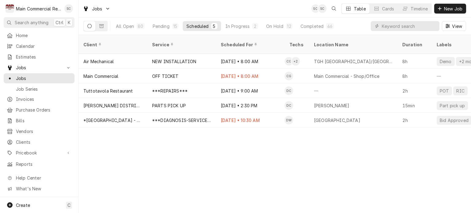
click at [327, 145] on div "Client Service Scheduled For Techs Location Name Duration Labels Status ID Prio…" at bounding box center [275, 124] width 393 height 178
click at [307, 178] on div "Client Service Scheduled For Techs Location Name Duration Labels Status ID Prio…" at bounding box center [275, 124] width 393 height 178
click at [291, 175] on div "Client Service Scheduled For Techs Location Name Duration Labels Status ID Prio…" at bounding box center [275, 124] width 393 height 178
click at [293, 163] on div "Client Service Scheduled For Techs Location Name Duration Labels Status ID Prio…" at bounding box center [275, 124] width 393 height 178
click at [404, 169] on div "Client Service Scheduled For Techs Location Name Duration Labels Status ID Prio…" at bounding box center [275, 124] width 393 height 178
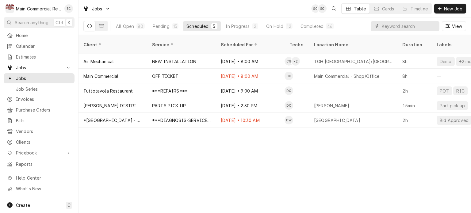
click at [290, 152] on div "Client Service Scheduled For Techs Location Name Duration Labels Status ID Prio…" at bounding box center [275, 124] width 393 height 178
click at [230, 29] on div "In Progress" at bounding box center [238, 26] width 25 height 6
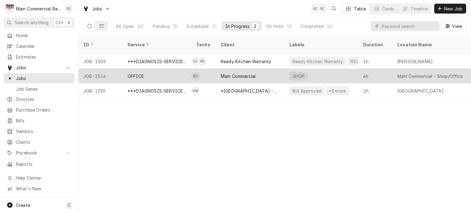
click at [244, 73] on div "Main Commercial" at bounding box center [238, 76] width 35 height 6
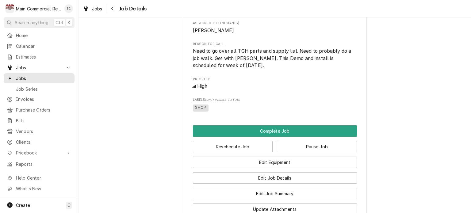
scroll to position [399, 0]
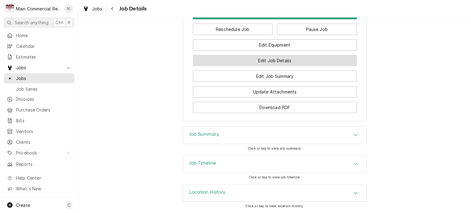
click at [308, 64] on button "Edit Job Details" at bounding box center [275, 60] width 164 height 11
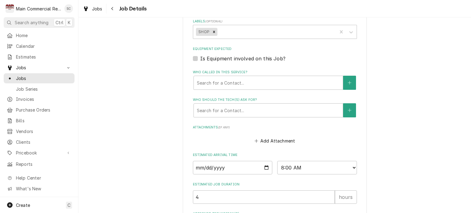
scroll to position [123, 0]
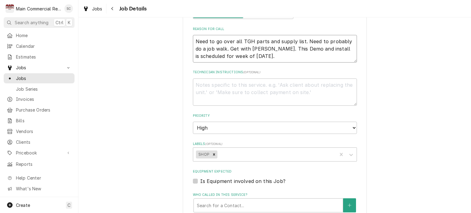
click at [277, 56] on textarea "Need to go over all TGH parts and supply list. Need to probably do a job walk. …" at bounding box center [275, 49] width 164 height 28
type textarea "x"
type textarea "Need to go over all TGH parts and supply list. Need to probably do a job walk. …"
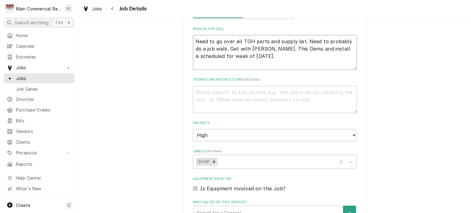
type textarea "x"
type textarea "Need to go over all TGH parts and supply list. Need to probably do a job walk. …"
type textarea "x"
type textarea "Need to go over all TGH parts and supply list. Need to probably do a job walk. …"
type textarea "x"
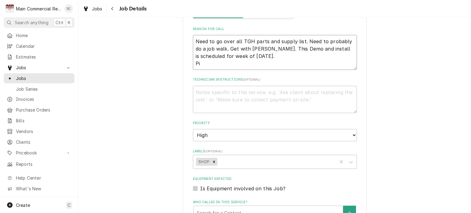
type textarea "Need to go over all TGH parts and supply list. Need to probably do a job walk. …"
type textarea "x"
type textarea "Need to go over all TGH parts and supply list. Need to probably do a job walk. …"
type textarea "x"
type textarea "Need to go over all TGH parts and supply list. Need to probably do a job walk. …"
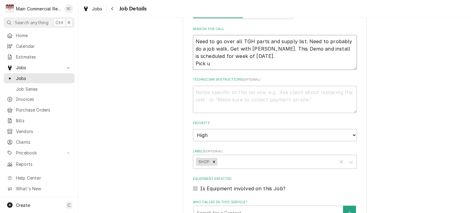
type textarea "x"
type textarea "Need to go over all TGH parts and supply list. Need to probably do a job walk. …"
type textarea "x"
type textarea "Need to go over all TGH parts and supply list. Need to probably do a job walk. …"
type textarea "x"
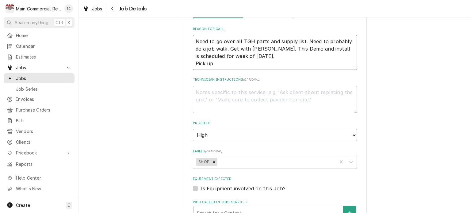
type textarea "Need to go over all TGH parts and supply list. Need to probably do a job walk. …"
type textarea "x"
type textarea "Need to go over all TGH parts and supply list. Need to probably do a job walk. …"
type textarea "x"
type textarea "Need to go over all TGH parts and supply list. Need to probably do a job walk. …"
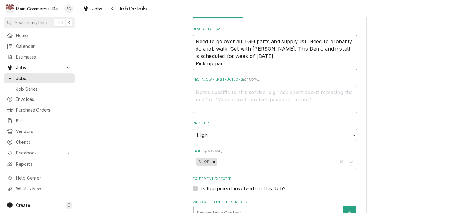
type textarea "x"
type textarea "Need to go over all TGH parts and supply list. Need to probably do a job walk. …"
type textarea "x"
type textarea "Need to go over all TGH parts and supply list. Need to probably do a job walk. …"
type textarea "x"
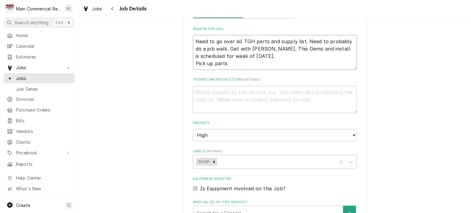
type textarea "Need to go over all TGH parts and supply list. Need to probably do a job walk. …"
type textarea "x"
type textarea "Need to go over all TGH parts and supply list. Need to probably do a job walk. …"
type textarea "x"
type textarea "Need to go over all TGH parts and supply list. Need to probably do a job walk. …"
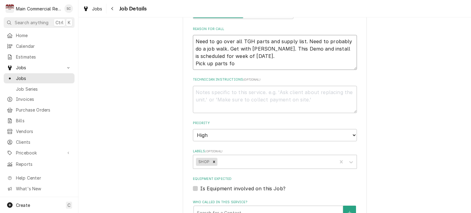
type textarea "x"
type textarea "Need to go over all TGH parts and supply list. Need to probably do a job walk. …"
type textarea "x"
type textarea "Need to go over all TGH parts and supply list. Need to probably do a job walk. …"
type textarea "x"
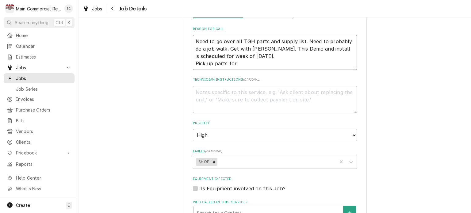
type textarea "Need to go over all TGH parts and supply list. Need to probably do a job walk. …"
type textarea "x"
type textarea "Need to go over all TGH parts and supply list. Need to probably do a job walk. …"
type textarea "x"
type textarea "Need to go over all TGH parts and supply list. Need to probably do a job walk. …"
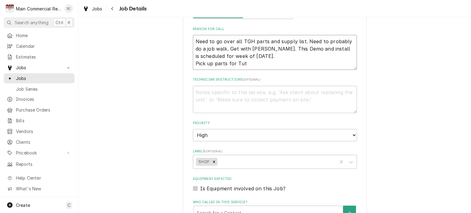
type textarea "x"
type textarea "Need to go over all TGH parts and supply list. Need to probably do a job walk. …"
type textarea "x"
type textarea "Need to go over all TGH parts and supply list. Need to probably do a job walk. …"
type textarea "x"
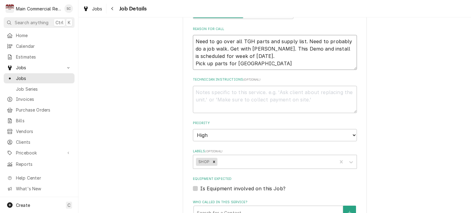
type textarea "Need to go over all TGH parts and supply list. Need to probably do a job walk. …"
type textarea "x"
type textarea "Need to go over all TGH parts and supply list. Need to probably do a job walk. …"
type textarea "x"
type textarea "Need to go over all TGH parts and supply list. Need to probably do a job walk. …"
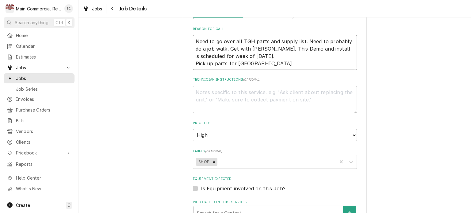
type textarea "x"
type textarea "Need to go over all TGH parts and supply list. Need to probably do a job walk. …"
type textarea "x"
type textarea "Need to go over all TGH parts and supply list. Need to probably do a job walk. …"
type textarea "x"
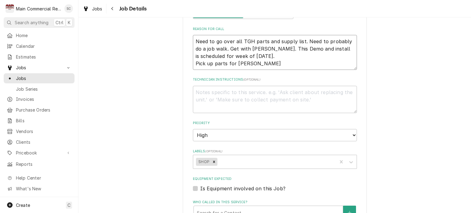
type textarea "Need to go over all TGH parts and supply list. Need to probably do a job walk. …"
type textarea "x"
type textarea "Need to go over all TGH parts and supply list. Need to probably do a job walk. …"
type textarea "x"
type textarea "Need to go over all TGH parts and supply list. Need to probably do a job walk. …"
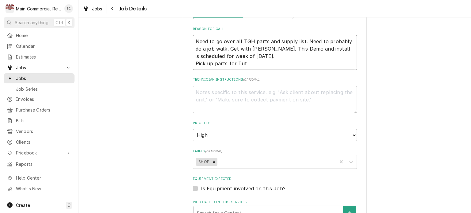
type textarea "x"
type textarea "Need to go over all TGH parts and supply list. Need to probably do a job walk. …"
type textarea "x"
type textarea "Need to go over all TGH parts and supply list. Need to probably do a job walk. …"
type textarea "x"
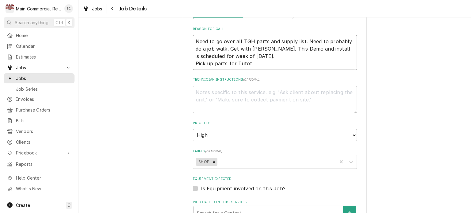
type textarea "Need to go over all TGH parts and supply list. Need to probably do a job walk. …"
type textarea "x"
type textarea "Need to go over all TGH parts and supply list. Need to probably do a job walk. …"
type textarea "x"
type textarea "Need to go over all TGH parts and supply list. Need to probably do a job walk. …"
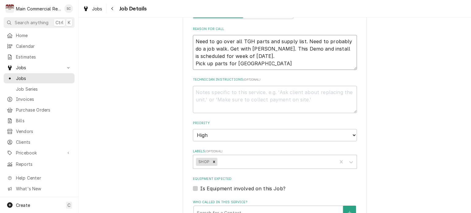
type textarea "x"
type textarea "Need to go over all TGH parts and supply list. Need to probably do a job walk. …"
type textarea "x"
type textarea "Need to go over all TGH parts and supply list. Need to probably do a job walk. …"
type textarea "x"
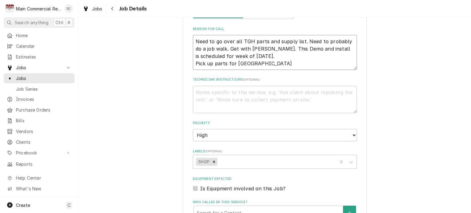
type textarea "Need to go over all TGH parts and supply list. Need to probably do a job walk. …"
type textarea "x"
type textarea "Need to go over all TGH parts and supply list. Need to probably do a job walk. …"
type textarea "x"
type textarea "Need to go over all TGH parts and supply list. Need to probably do a job walk. …"
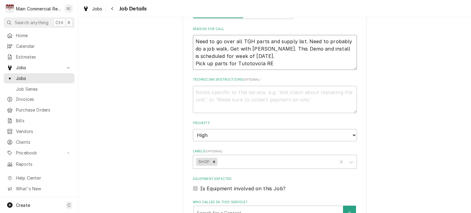
type textarea "x"
type textarea "Need to go over all TGH parts and supply list. Need to probably do a job walk. …"
type textarea "x"
type textarea "Need to go over all TGH parts and supply list. Need to probably do a job walk. …"
type textarea "x"
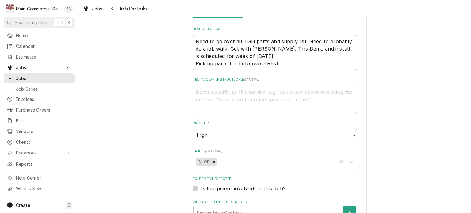
type textarea "Need to go over all TGH parts and supply list. Need to probably do a job walk. …"
type textarea "x"
type textarea "Need to go over all TGH parts and supply list. Need to probably do a job walk. …"
type textarea "x"
type textarea "Need to go over all TGH parts and supply list. Need to probably do a job walk. …"
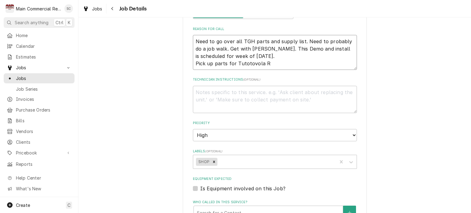
type textarea "x"
type textarea "Need to go over all TGH parts and supply list. Need to probably do a job walk. …"
type textarea "x"
type textarea "Need to go over all TGH parts and supply list. Need to probably do a job walk. …"
type textarea "x"
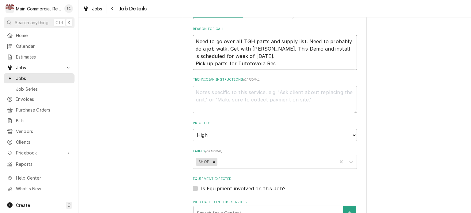
type textarea "Need to go over all TGH parts and supply list. Need to probably do a job walk. …"
type textarea "x"
type textarea "Need to go over all TGH parts and supply list. Need to probably do a job walk. …"
type textarea "x"
type textarea "Need to go over all TGH parts and supply list. Need to probably do a job walk. …"
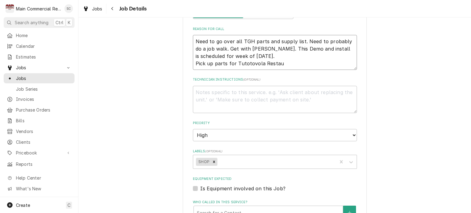
type textarea "x"
type textarea "Need to go over all TGH parts and supply list. Need to probably do a job walk. …"
type textarea "x"
type textarea "Need to go over all TGH parts and supply list. Need to probably do a job walk. …"
type textarea "x"
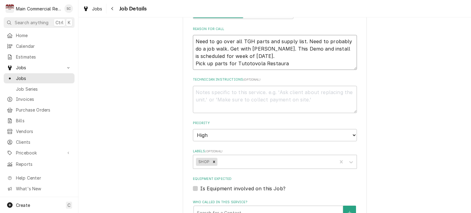
type textarea "Need to go over all TGH parts and supply list. Need to probably do a job walk. …"
type textarea "x"
type textarea "Need to go over all TGH parts and supply list. Need to probably do a job walk. …"
type textarea "x"
type textarea "Need to go over all TGH parts and supply list. Need to probably do a job walk. …"
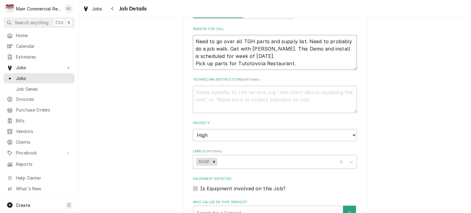
type textarea "x"
type textarea "Need to go over all TGH parts and supply list. Need to probably do a job walk. …"
type textarea "x"
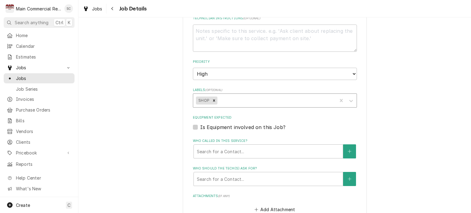
type textarea "Need to go over all TGH parts and supply list. Need to probably do a job walk. …"
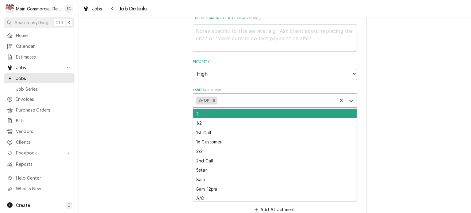
click at [264, 99] on div "Labels" at bounding box center [277, 100] width 116 height 11
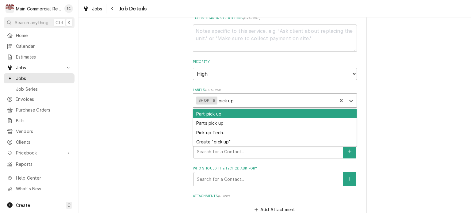
type input "pick up"
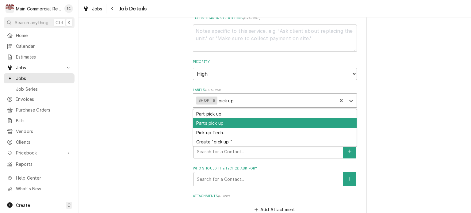
click at [225, 123] on div "Parts pick up" at bounding box center [275, 123] width 164 height 10
type textarea "x"
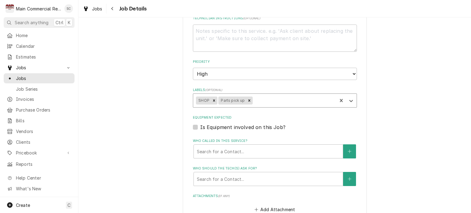
type textarea "x"
click at [265, 101] on div "Labels" at bounding box center [294, 100] width 80 height 11
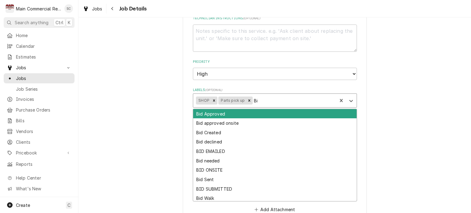
type input "B"
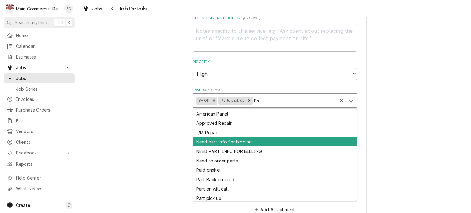
type input "P"
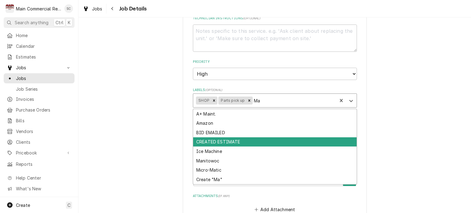
type input "M"
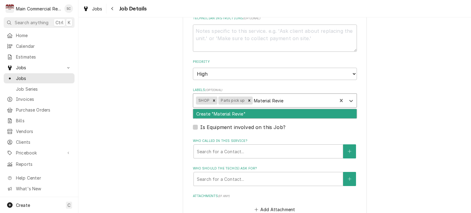
type input "Material Review"
click at [233, 114] on div "Create "Material Review"" at bounding box center [275, 114] width 164 height 10
type textarea "x"
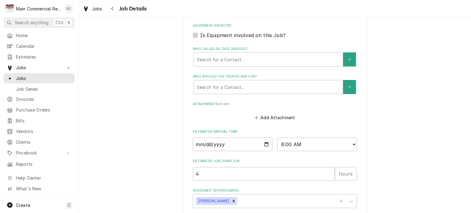
scroll to position [307, 0]
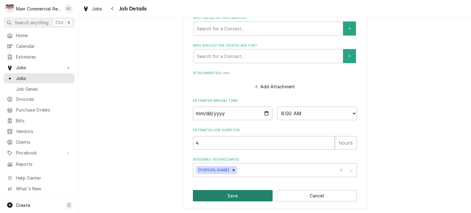
click at [252, 196] on button "Save" at bounding box center [233, 195] width 80 height 11
type textarea "x"
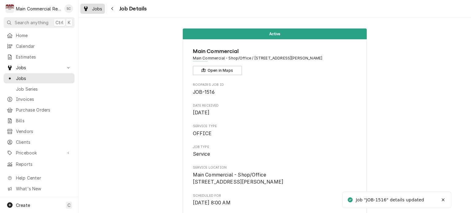
click at [89, 12] on link "Jobs" at bounding box center [92, 9] width 25 height 10
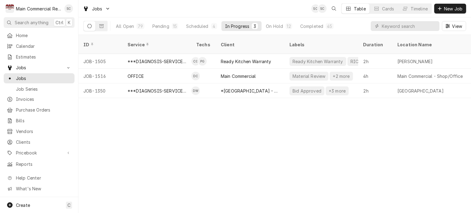
click at [333, 149] on div "ID Service Techs Client Labels Duration Location Name Date Received Status Prio…" at bounding box center [275, 124] width 393 height 178
click at [407, 145] on div "ID Service Techs Client Labels Duration Location Name Date Received Status Prio…" at bounding box center [275, 124] width 393 height 178
click at [308, 25] on div "Completed" at bounding box center [311, 26] width 23 height 6
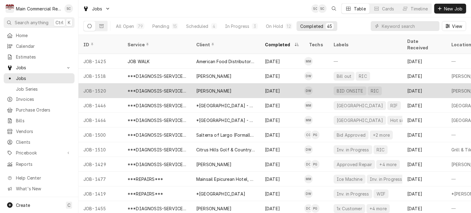
click at [370, 88] on div "RIC" at bounding box center [374, 91] width 9 height 6
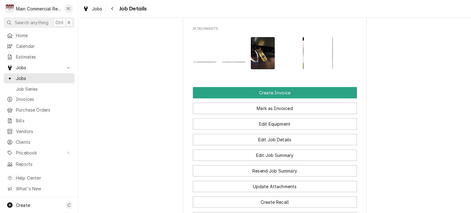
scroll to position [639, 0]
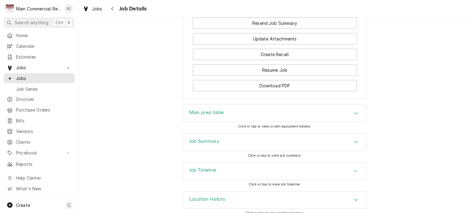
click at [339, 134] on div "Job Summary" at bounding box center [275, 142] width 184 height 17
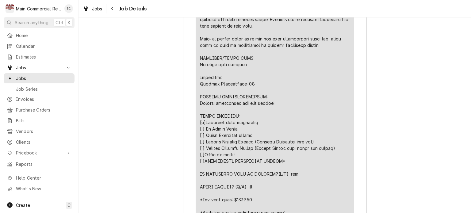
scroll to position [1468, 0]
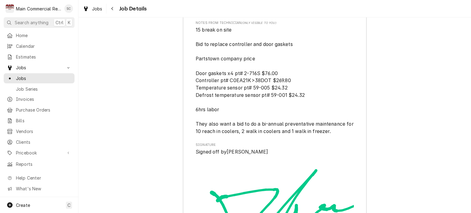
click at [346, 130] on span "15 break on site Bid to replace controller and door gaskets Partstown company p…" at bounding box center [275, 80] width 158 height 109
click at [341, 132] on span "15 break on site Bid to replace controller and door gaskets Partstown company p…" at bounding box center [275, 80] width 158 height 109
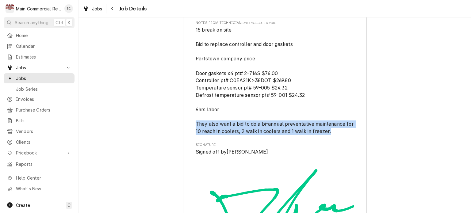
drag, startPoint x: 341, startPoint y: 132, endPoint x: 191, endPoint y: 124, distance: 150.0
copy span "They also want a bid to do a bi-annual preventative maintenance for 10 reach in…"
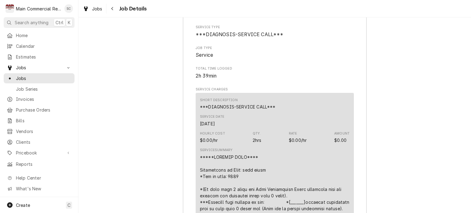
scroll to position [700, 0]
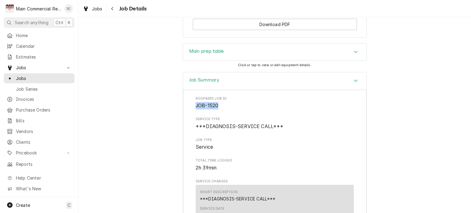
drag, startPoint x: 219, startPoint y: 99, endPoint x: 192, endPoint y: 98, distance: 26.7
copy span "JOB-1520"
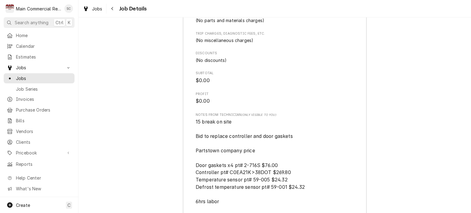
scroll to position [1437, 0]
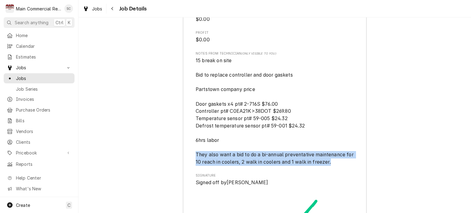
drag, startPoint x: 334, startPoint y: 161, endPoint x: 194, endPoint y: 156, distance: 140.1
click at [196, 156] on span "15 break on site Bid to replace controller and door gaskets Partstown company p…" at bounding box center [275, 111] width 158 height 109
drag, startPoint x: 262, startPoint y: 161, endPoint x: 248, endPoint y: 157, distance: 14.4
copy span "They also want a bid to do a bi-annual preventative maintenance for 10 reach in…"
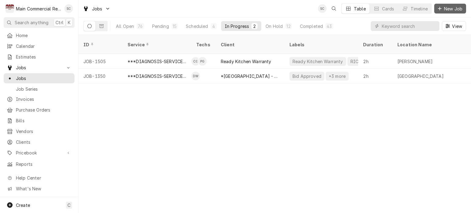
click at [445, 10] on span "New Job" at bounding box center [453, 9] width 21 height 6
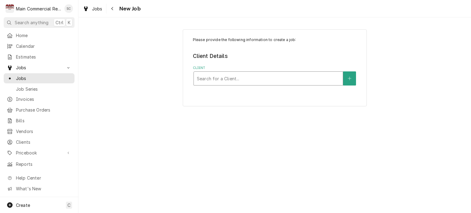
click at [305, 79] on div "Client" at bounding box center [268, 78] width 143 height 11
type input "[PERSON_NAME]"
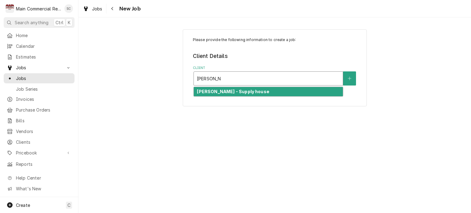
click at [296, 94] on div "[PERSON_NAME] - Supply house" at bounding box center [268, 92] width 149 height 10
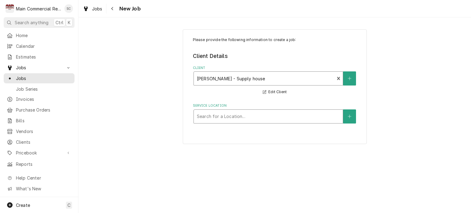
click at [273, 116] on div "Service Location" at bounding box center [268, 116] width 143 height 11
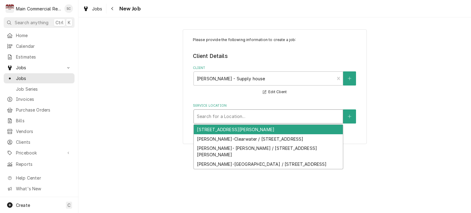
click at [264, 131] on div "6041-9 Siesta Lane, New Port Richey, FL 34668-5747" at bounding box center [268, 130] width 149 height 10
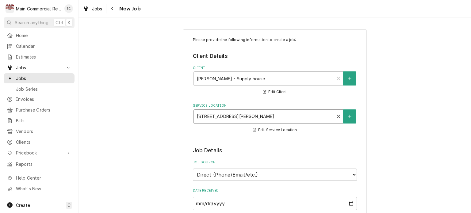
scroll to position [92, 0]
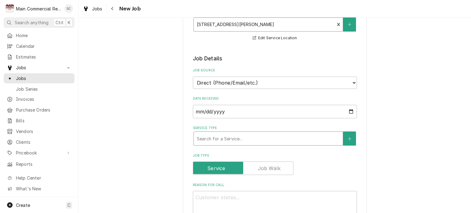
click at [257, 138] on div "Service Type" at bounding box center [268, 138] width 143 height 11
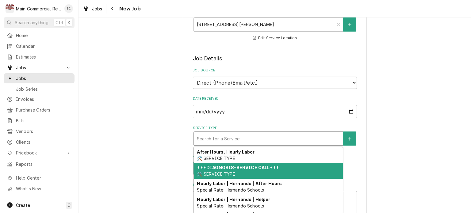
scroll to position [61, 0]
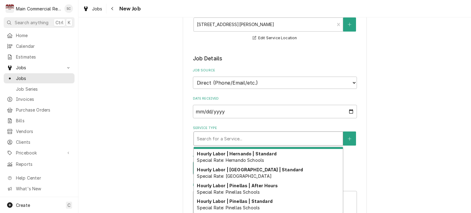
click at [260, 139] on div "Service Type" at bounding box center [268, 138] width 143 height 11
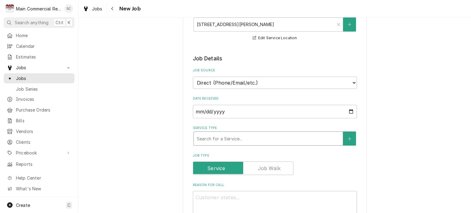
type textarea "x"
type input "P"
type textarea "x"
type input "Pa"
type textarea "x"
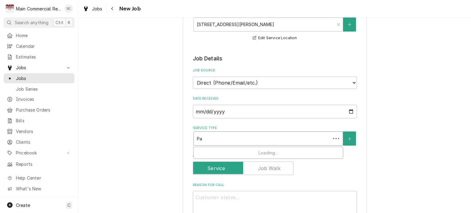
type input "Par"
type textarea "x"
type input "Part"
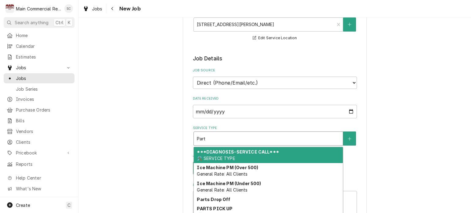
type textarea "x"
type input "Parts"
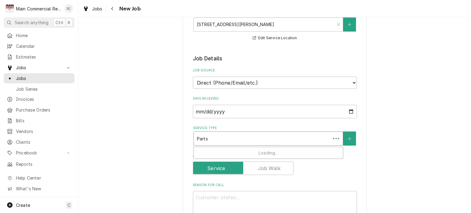
type textarea "x"
type input "Parts"
type textarea "x"
type input "Parts T"
type textarea "x"
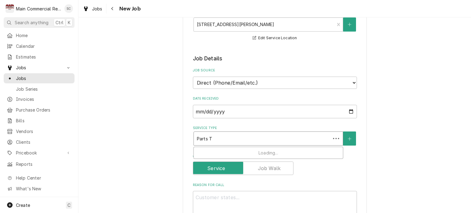
type input "Parts To"
type textarea "x"
type input "Parts Tow"
type textarea "x"
type input "Parts Town"
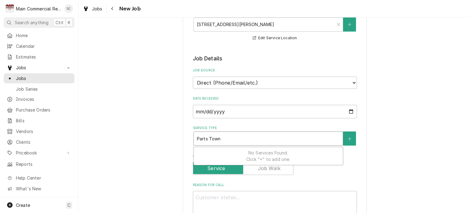
type textarea "x"
type input "Parts Tow"
type textarea "x"
type input "Parts To"
type textarea "x"
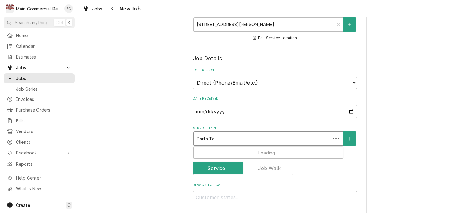
type input "Parts T"
type textarea "x"
type input "Parts"
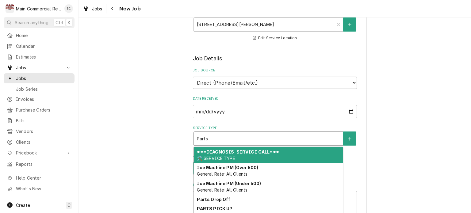
type textarea "x"
type input "Parts"
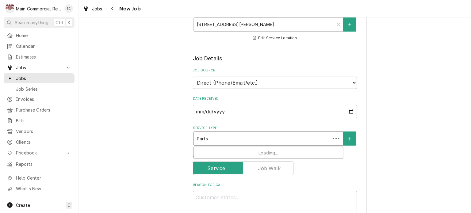
type textarea "x"
type input "Part"
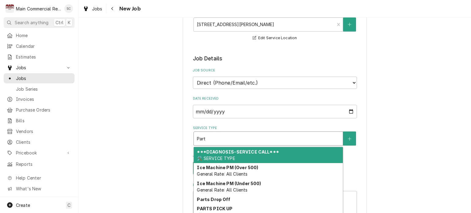
type textarea "x"
type input "Part"
type textarea "x"
type input "Part"
type textarea "x"
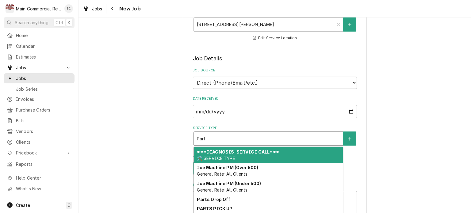
type input "Parts"
type textarea "x"
type input "Parts"
type textarea "x"
type input "Parts p"
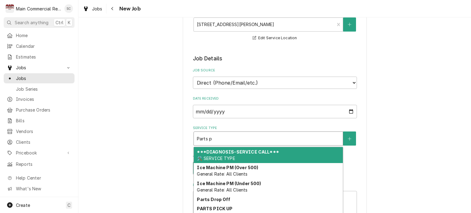
type textarea "x"
type input "Parts pi"
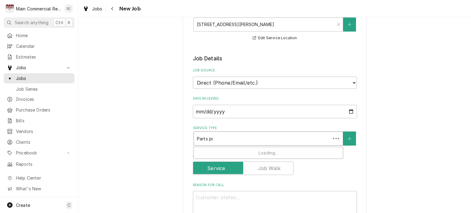
type textarea "x"
type input "Parts pic"
type textarea "x"
type input "Parts pick"
type textarea "x"
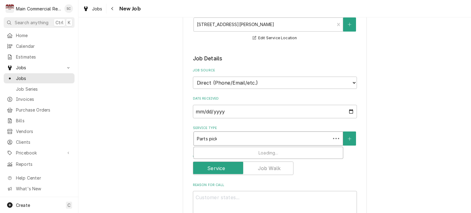
type input "Parts pick"
type textarea "x"
type input "Parts pick u"
type textarea "x"
type input "Parts pick up"
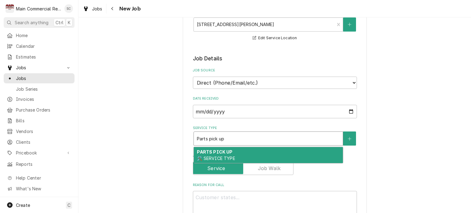
click at [257, 154] on div "PARTS PICK UP 🛠️ SERVICE TYPE" at bounding box center [268, 155] width 149 height 16
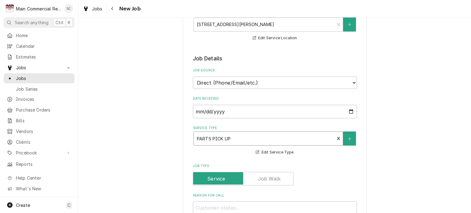
scroll to position [153, 0]
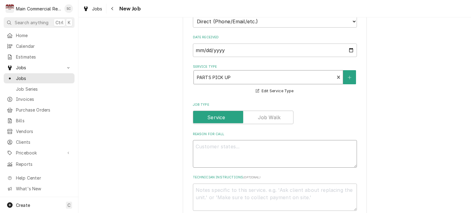
click at [317, 147] on textarea "Reason For Call" at bounding box center [275, 154] width 164 height 28
click at [313, 144] on textarea "Reason For Call" at bounding box center [275, 154] width 164 height 28
click at [313, 145] on textarea "Reason For Call" at bounding box center [275, 154] width 164 height 28
type textarea "x"
type textarea "P"
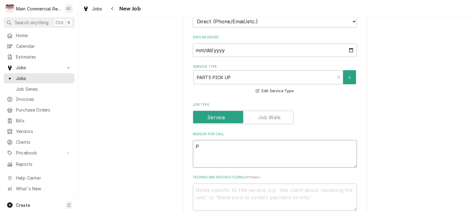
type textarea "x"
type textarea "Pi"
type textarea "x"
type textarea "P"
type textarea "x"
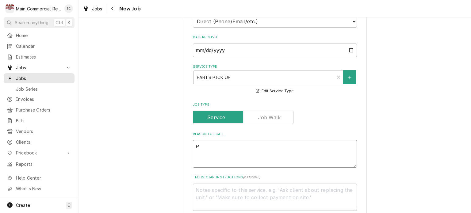
type textarea "PO"
type textarea "x"
type textarea "PO7"
type textarea "x"
type textarea "PO70"
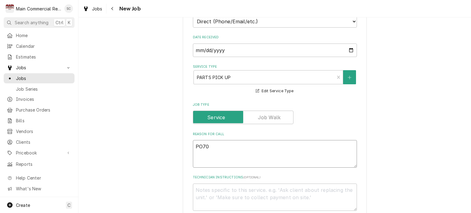
type textarea "x"
type textarea "PO706"
type textarea "x"
type textarea "PO7065"
type textarea "x"
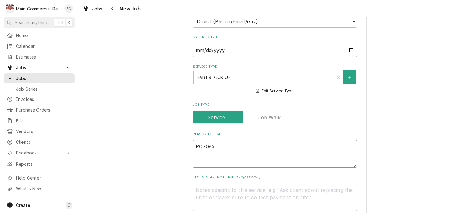
type textarea "PO70657"
type textarea "x"
type textarea "PO70657"
type textarea "x"
type textarea "PO70657 T"
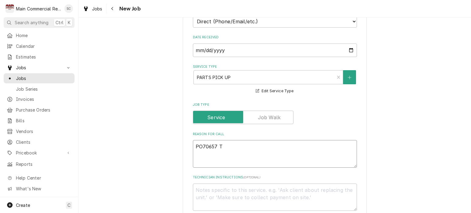
type textarea "x"
type textarea "PO70657 TG"
type textarea "x"
type textarea "PO70657 TGH"
type textarea "x"
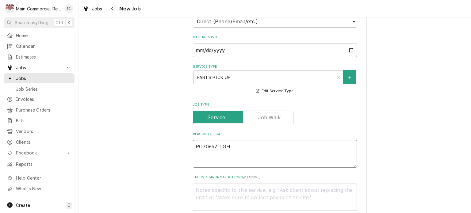
type textarea "PO70657 TGH"
type textarea "x"
type textarea "PO70657 TGH E"
type textarea "x"
type textarea "PO70657 TGH Ev"
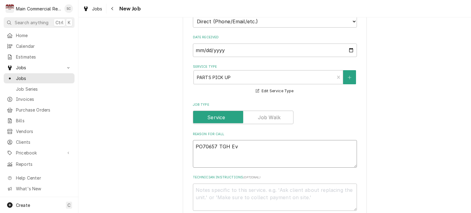
type textarea "x"
type textarea "PO70657 TGH Eva"
type textarea "x"
type textarea "PO70657 TGH Evap"
type textarea "x"
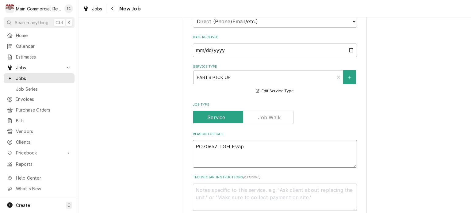
type textarea "PO70657 TGH Evap"
type textarea "x"
type textarea "PO70657 TGH Evap c"
type textarea "x"
type textarea "PO70657 TGH Evap co"
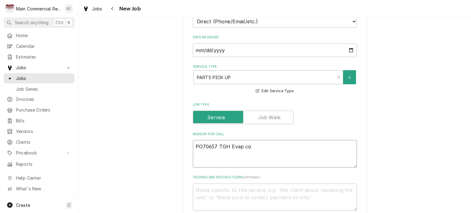
type textarea "x"
type textarea "PO70657 TGH Evap coi"
type textarea "x"
type textarea "PO70657 TGH Evap coil"
type textarea "x"
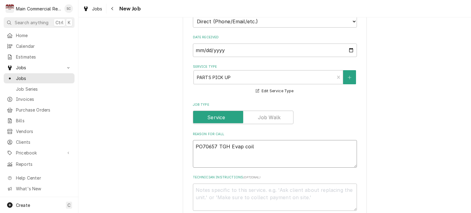
type textarea "PO70657 TGH Evap coil"
type textarea "x"
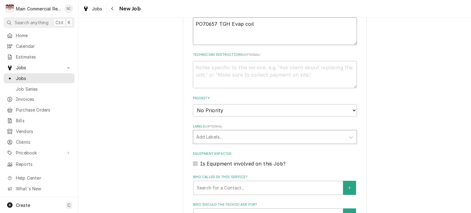
type textarea "PO70657 TGH Evap coil"
click at [255, 137] on div "Labels" at bounding box center [269, 137] width 146 height 11
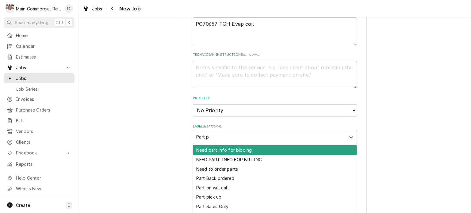
type input "Part pi"
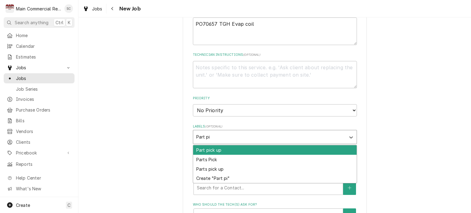
click at [247, 148] on div "Part pick up" at bounding box center [275, 150] width 164 height 10
type textarea "x"
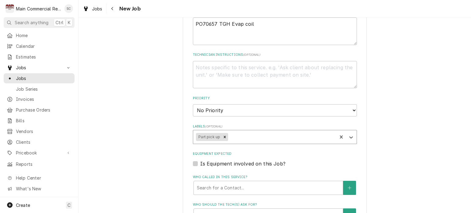
type textarea "x"
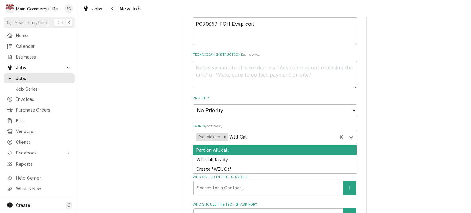
type input "WIll Call"
click at [247, 148] on div "Part on will call" at bounding box center [275, 150] width 164 height 10
type textarea "x"
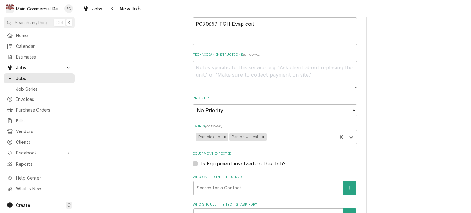
type textarea "x"
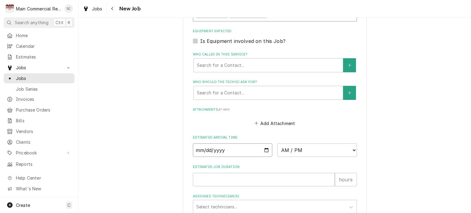
click at [262, 147] on input "Date" at bounding box center [233, 151] width 80 height 14
type input "2025-10-03"
type textarea "x"
click at [285, 145] on select "AM / PM 6:00 AM 6:15 AM 6:30 AM 6:45 AM 7:00 AM 7:15 AM 7:30 AM 7:45 AM 8:00 AM…" at bounding box center [317, 151] width 80 height 14
select select "02:45:00"
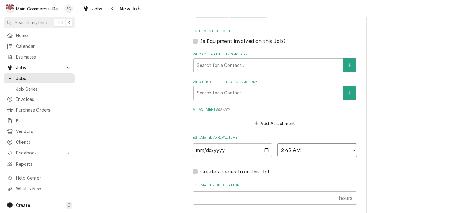
scroll to position [469, 0]
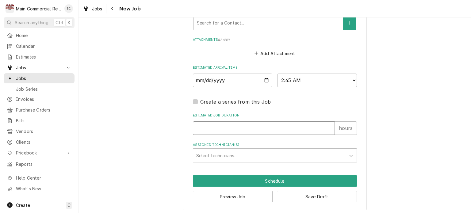
click at [275, 129] on input "Estimated Job Duration" at bounding box center [264, 129] width 142 height 14
type textarea "x"
type input ".2"
type textarea "x"
type input ".25"
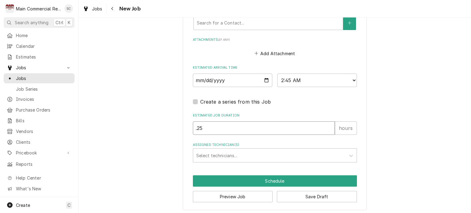
type textarea "x"
type input ".25"
click at [267, 153] on div "Assigned Technician(s)" at bounding box center [269, 155] width 146 height 11
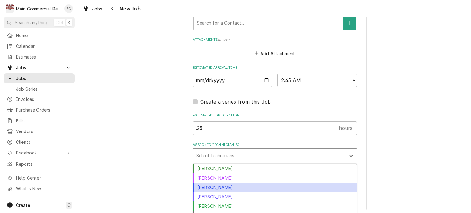
click at [246, 186] on div "[PERSON_NAME]" at bounding box center [275, 188] width 164 height 10
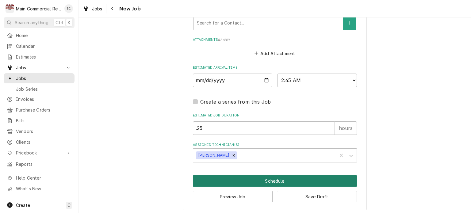
click at [259, 177] on button "Schedule" at bounding box center [275, 181] width 164 height 11
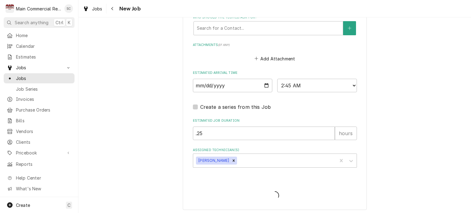
type textarea "x"
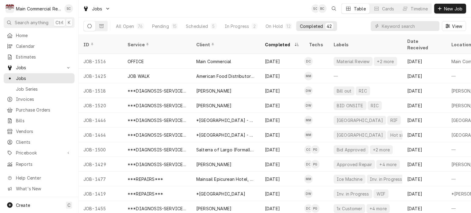
click at [172, 11] on div "Jobs SC BC Table Cards Timeline New Job" at bounding box center [275, 8] width 393 height 17
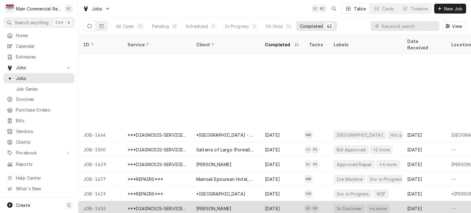
scroll to position [88, 0]
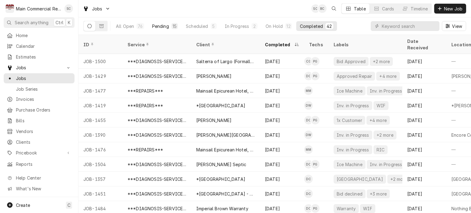
click at [173, 24] on div "15" at bounding box center [175, 26] width 4 height 6
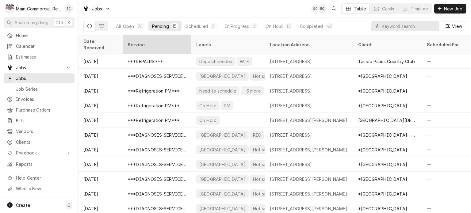
click at [157, 41] on div "Service" at bounding box center [157, 44] width 58 height 6
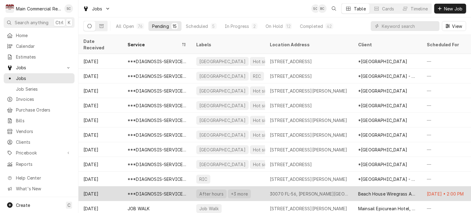
click at [265, 188] on div "After hours +3 more" at bounding box center [229, 194] width 74 height 15
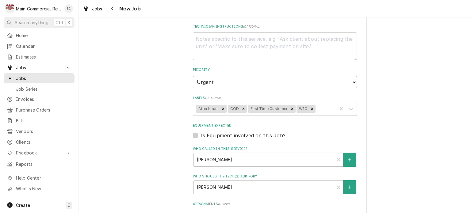
scroll to position [548, 0]
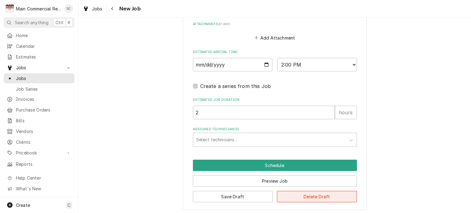
click at [309, 194] on button "Delete Draft" at bounding box center [317, 196] width 80 height 11
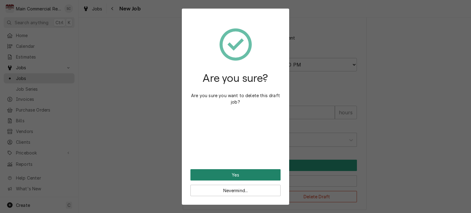
click at [254, 176] on button "Yes" at bounding box center [236, 174] width 90 height 11
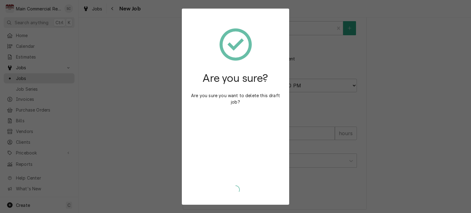
type textarea "x"
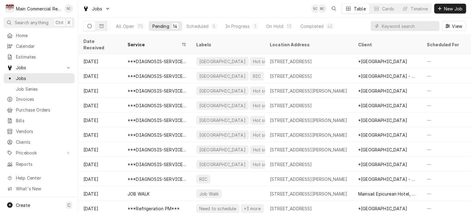
click at [234, 10] on div "Jobs SC BC Table Cards Timeline New Job" at bounding box center [275, 8] width 393 height 17
click at [291, 10] on div "Jobs SC BC Table Cards Timeline New Job" at bounding box center [275, 8] width 393 height 17
click at [33, 45] on span "Calendar" at bounding box center [44, 46] width 56 height 6
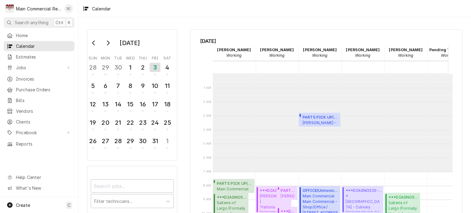
scroll to position [98, 0]
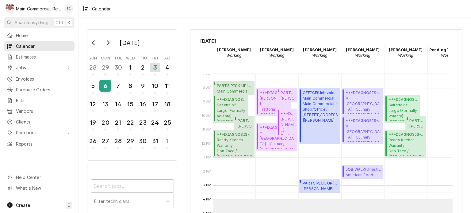
click at [108, 84] on div "6" at bounding box center [105, 86] width 11 height 10
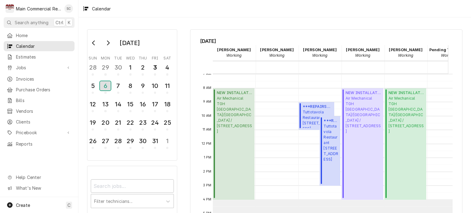
scroll to position [129, 0]
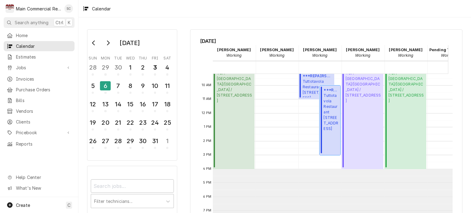
drag, startPoint x: 325, startPoint y: 126, endPoint x: 322, endPoint y: 135, distance: 9.7
click at [322, 135] on div "***REPAIRS*** ( Parts Received ) Tuttotavola Restaurant 6264 Winthrop Town Cent…" at bounding box center [330, 121] width 21 height 70
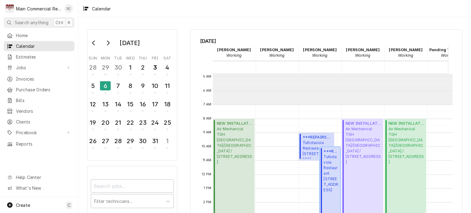
scroll to position [98, 0]
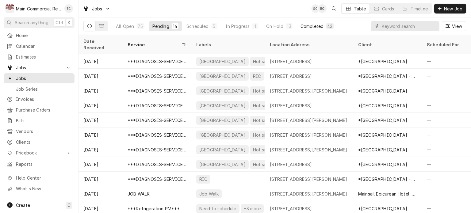
click at [301, 26] on div "Completed" at bounding box center [312, 26] width 23 height 6
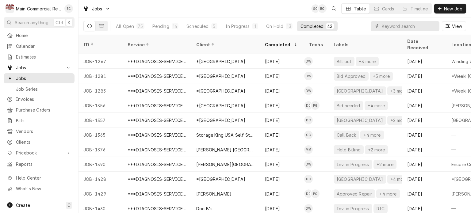
click at [269, 42] on div "Completed" at bounding box center [279, 44] width 28 height 6
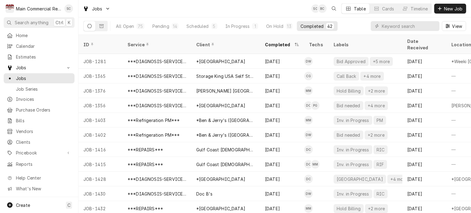
click at [269, 42] on div "Completed" at bounding box center [279, 44] width 28 height 6
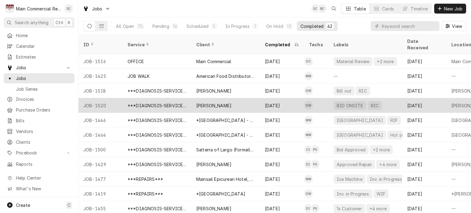
click at [256, 98] on div "[PERSON_NAME]" at bounding box center [226, 105] width 69 height 15
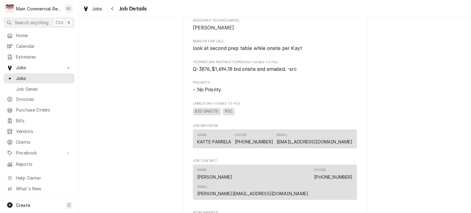
scroll to position [491, 0]
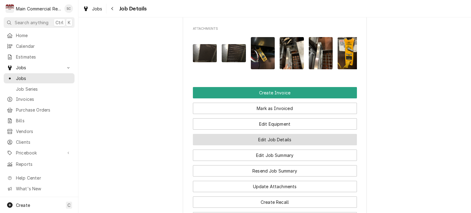
click at [302, 134] on button "Edit Job Details" at bounding box center [275, 139] width 164 height 11
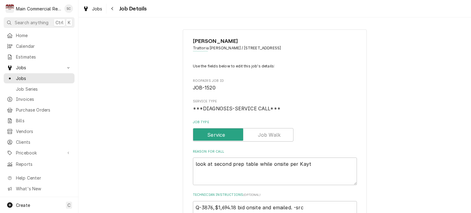
type textarea "x"
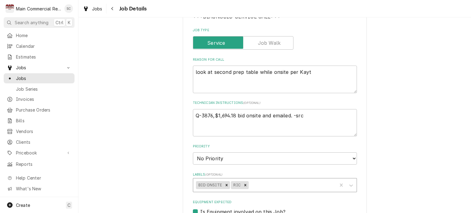
click at [275, 184] on div "Labels" at bounding box center [292, 185] width 84 height 11
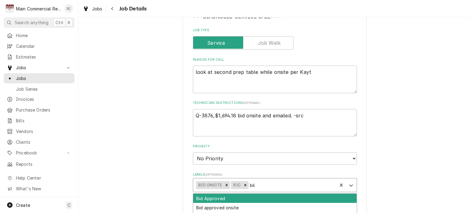
type input "bill"
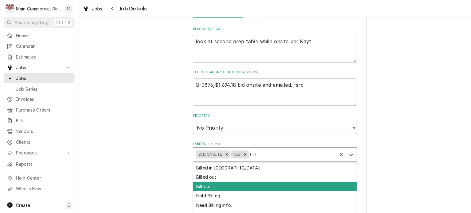
click at [251, 186] on div "Bill out" at bounding box center [275, 187] width 164 height 10
type textarea "x"
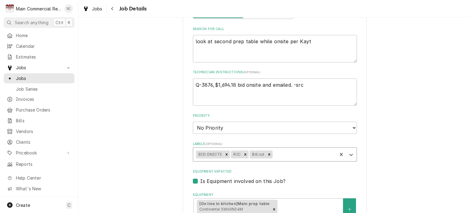
scroll to position [387, 0]
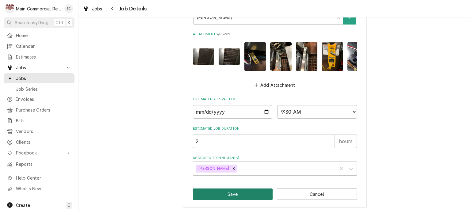
click at [250, 195] on button "Save" at bounding box center [233, 194] width 80 height 11
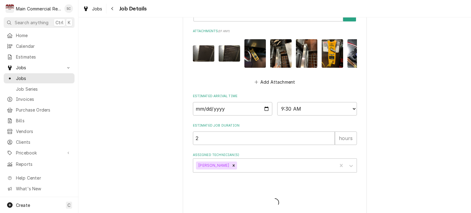
type textarea "x"
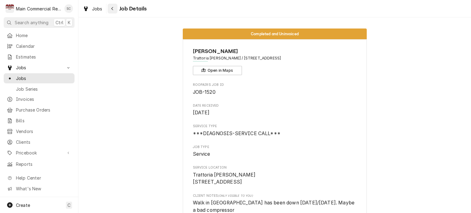
click at [114, 10] on div "Navigate back" at bounding box center [113, 9] width 6 height 6
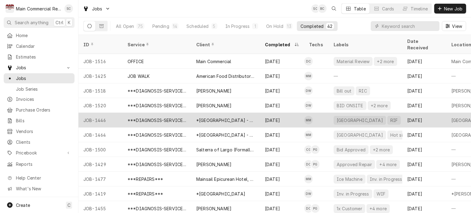
click at [284, 113] on div "[DATE]" at bounding box center [282, 120] width 44 height 15
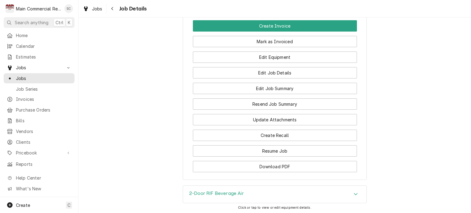
scroll to position [851, 0]
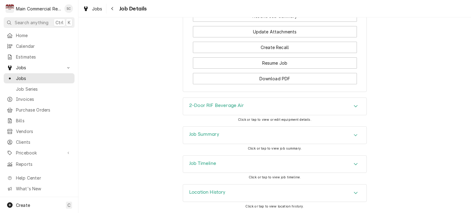
click at [356, 134] on div "Accordion Header" at bounding box center [355, 135] width 9 height 7
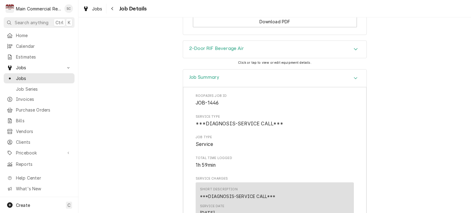
scroll to position [759, 0]
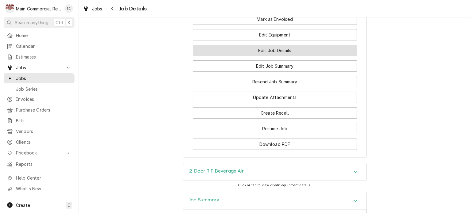
click at [279, 56] on button "Edit Job Details" at bounding box center [275, 50] width 164 height 11
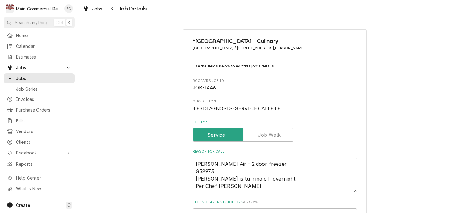
type textarea "x"
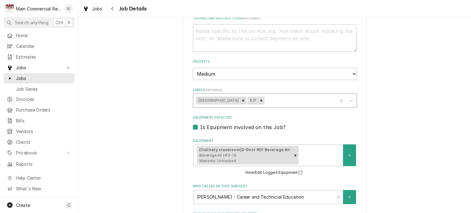
click at [304, 99] on div "Labels" at bounding box center [300, 100] width 68 height 11
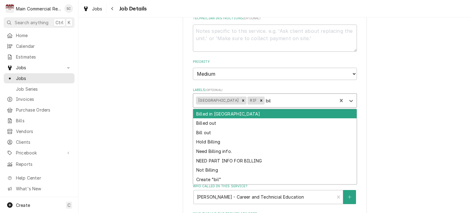
type input "bill"
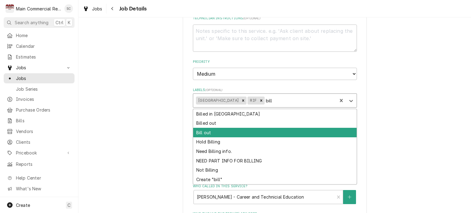
click at [274, 129] on div "Bill out" at bounding box center [275, 133] width 164 height 10
type textarea "x"
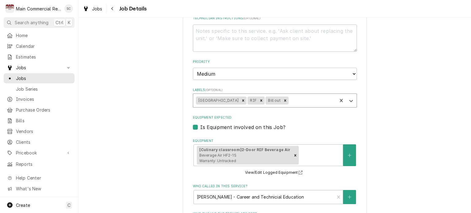
scroll to position [395, 0]
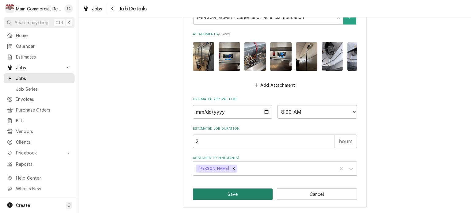
click at [253, 194] on button "Save" at bounding box center [233, 194] width 80 height 11
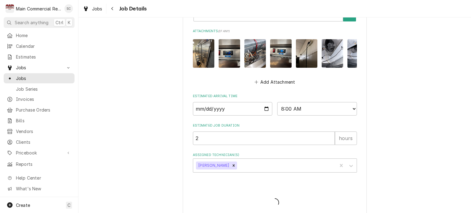
type textarea "x"
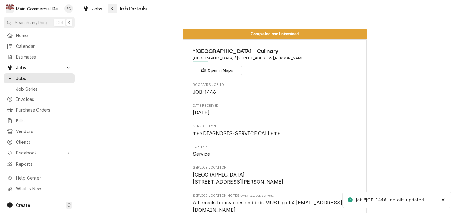
click at [112, 9] on icon "Navigate back" at bounding box center [112, 8] width 2 height 3
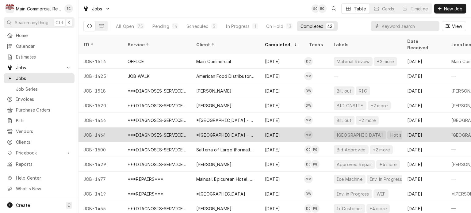
click at [374, 132] on div "[GEOGRAPHIC_DATA]" at bounding box center [360, 135] width 48 height 6
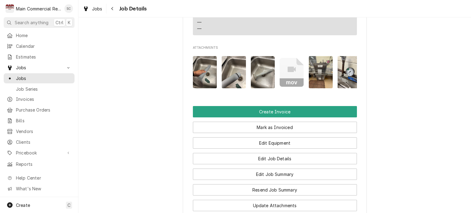
scroll to position [937, 0]
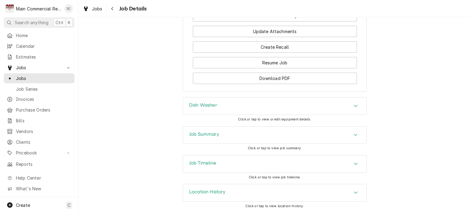
click at [352, 131] on div "Job Summary" at bounding box center [275, 135] width 184 height 17
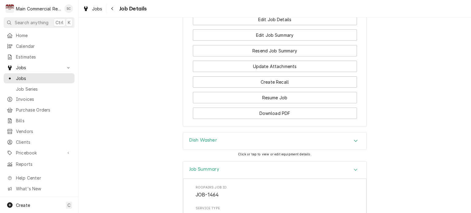
scroll to position [845, 0]
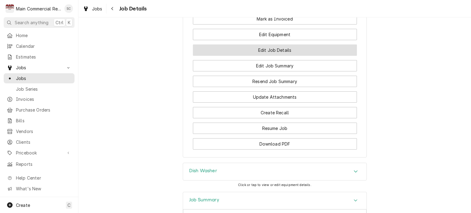
click at [273, 56] on button "Edit Job Details" at bounding box center [275, 50] width 164 height 11
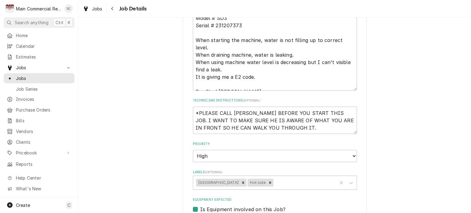
type textarea "x"
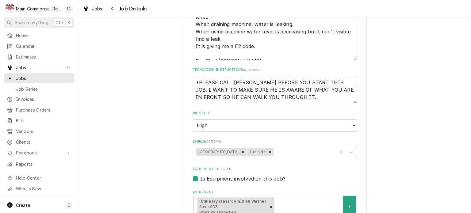
scroll to position [246, 0]
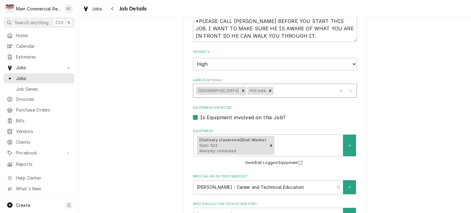
click at [301, 90] on div "Labels" at bounding box center [305, 90] width 60 height 11
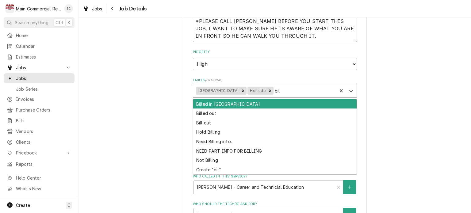
type input "bill"
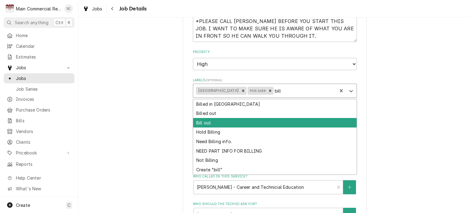
click at [256, 118] on div "Bill out" at bounding box center [275, 123] width 164 height 10
type textarea "x"
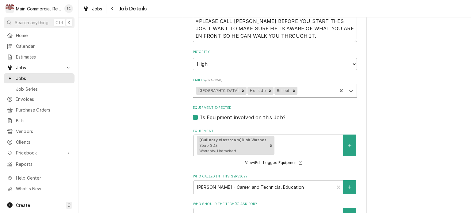
scroll to position [446, 0]
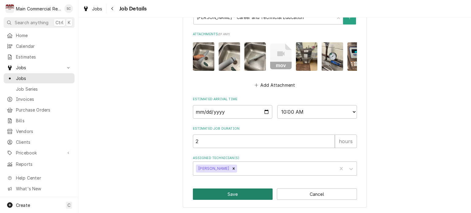
click at [245, 196] on button "Save" at bounding box center [233, 194] width 80 height 11
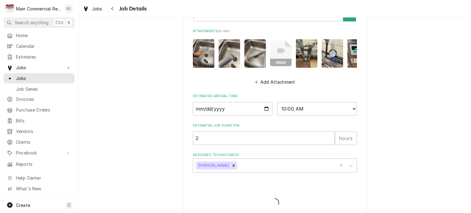
type textarea "x"
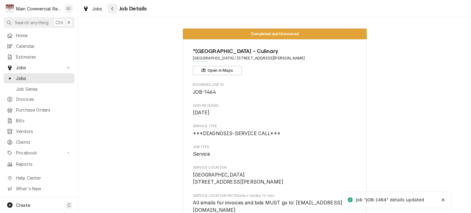
click at [112, 12] on button "Navigate back" at bounding box center [113, 9] width 10 height 10
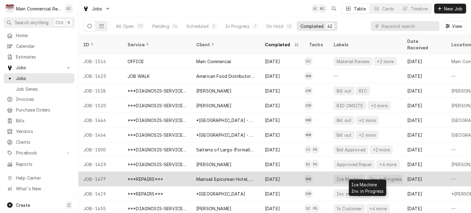
scroll to position [123, 0]
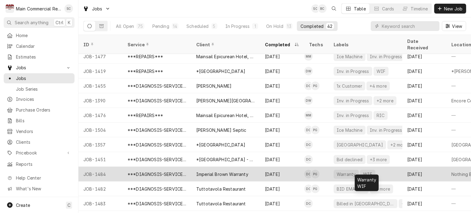
click at [344, 171] on div "Warranty" at bounding box center [346, 174] width 20 height 6
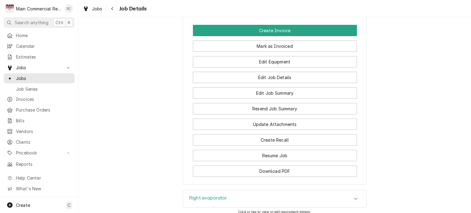
scroll to position [747, 0]
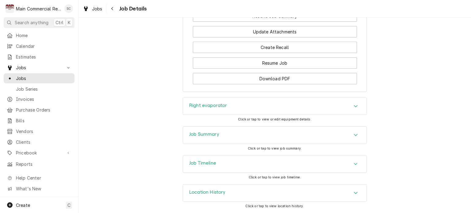
click at [344, 138] on div "Job Summary" at bounding box center [275, 135] width 184 height 17
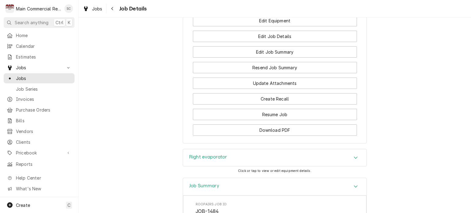
scroll to position [563, 0]
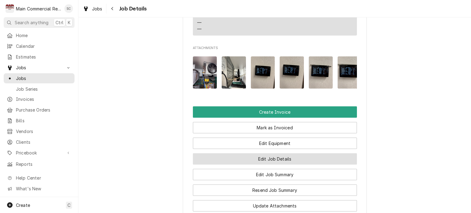
click at [313, 165] on button "Edit Job Details" at bounding box center [275, 158] width 164 height 11
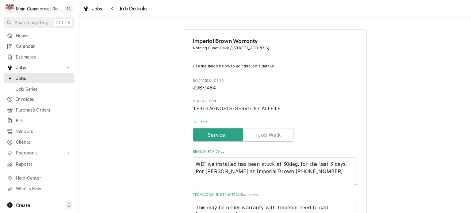
type textarea "x"
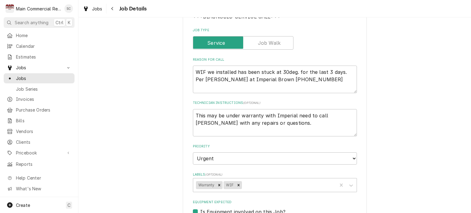
scroll to position [153, 0]
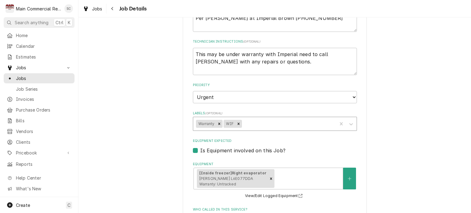
click at [284, 126] on div "Labels" at bounding box center [288, 123] width 91 height 11
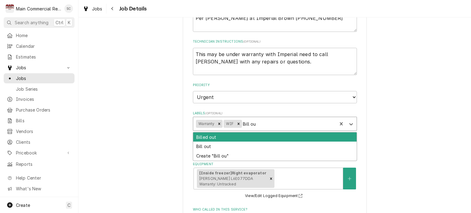
type input "Bill out"
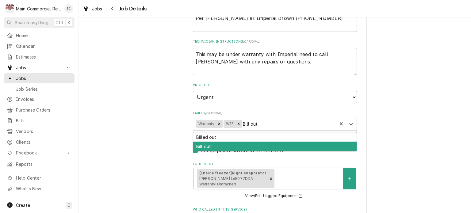
click at [273, 142] on div "Bill out" at bounding box center [275, 147] width 164 height 10
type textarea "x"
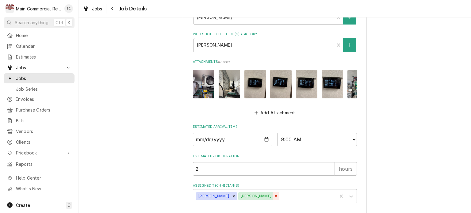
scroll to position [387, 0]
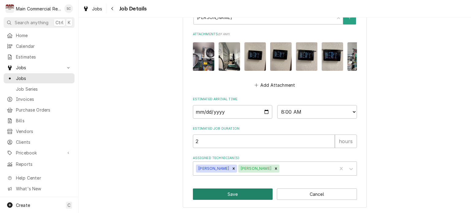
click at [252, 192] on button "Save" at bounding box center [233, 194] width 80 height 11
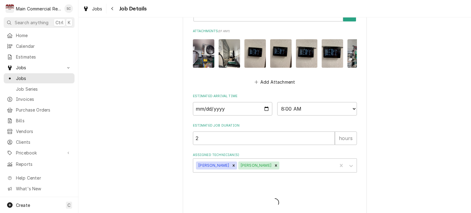
type textarea "x"
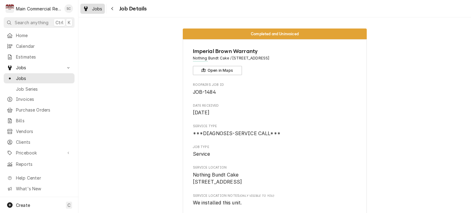
click at [91, 10] on div "Jobs" at bounding box center [93, 9] width 22 height 8
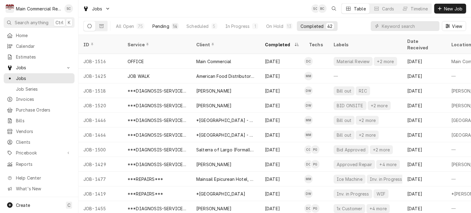
click at [172, 27] on div "14" at bounding box center [175, 26] width 7 height 6
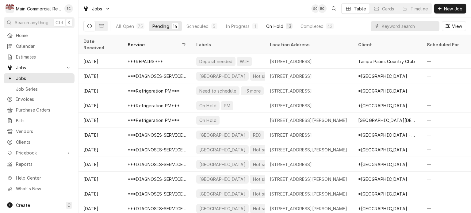
click at [277, 26] on div "On Hold" at bounding box center [274, 26] width 17 height 6
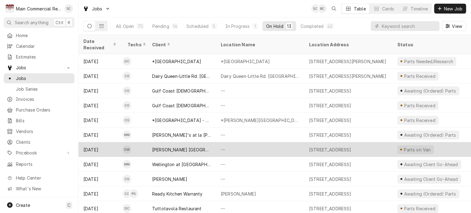
click at [191, 147] on div "[PERSON_NAME] [GEOGRAPHIC_DATA]" at bounding box center [181, 150] width 59 height 6
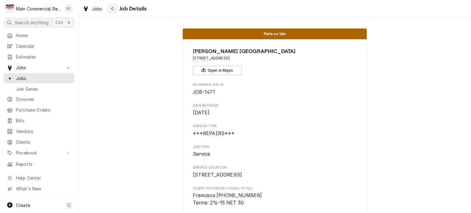
click at [111, 10] on icon "Navigate back" at bounding box center [112, 8] width 3 height 4
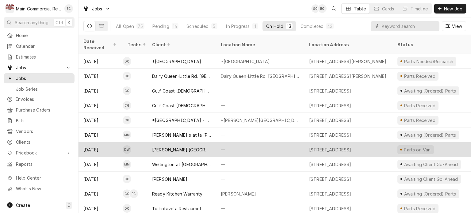
click at [134, 142] on td "DW" at bounding box center [135, 149] width 25 height 15
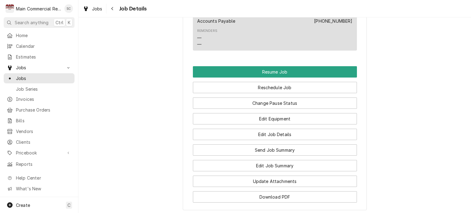
scroll to position [644, 0]
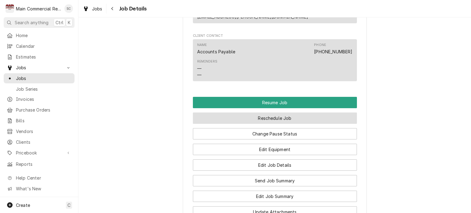
click at [278, 113] on button "Reschedule Job" at bounding box center [275, 118] width 164 height 11
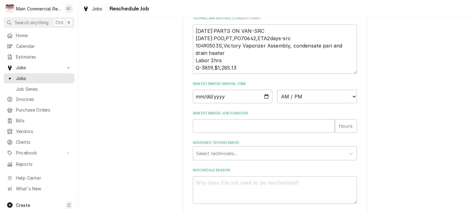
scroll to position [307, 0]
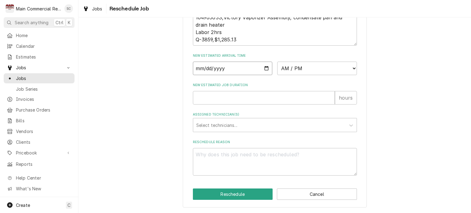
click at [264, 74] on input "Date" at bounding box center [233, 69] width 80 height 14
type textarea "x"
type input "2025-10-06"
click at [293, 72] on select "AM / PM 6:00 AM 6:15 AM 6:30 AM 6:45 AM 7:00 AM 7:15 AM 7:30 AM 7:45 AM 8:00 AM…" at bounding box center [317, 69] width 80 height 14
select select "08:00:00"
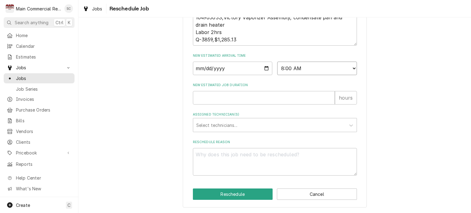
click at [277, 66] on select "AM / PM 6:00 AM 6:15 AM 6:30 AM 6:45 AM 7:00 AM 7:15 AM 7:30 AM 7:45 AM 8:00 AM…" at bounding box center [317, 69] width 80 height 14
click at [248, 104] on input "New Estimated Job Duration" at bounding box center [264, 98] width 142 height 14
type textarea "x"
type input "2"
click at [237, 131] on div "Assigned Technician(s)" at bounding box center [269, 125] width 146 height 11
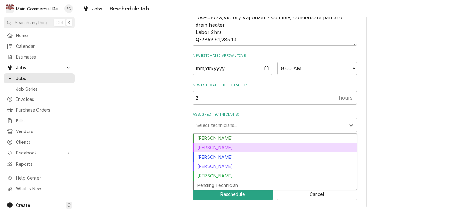
click at [227, 150] on div "Dorian Wertz" at bounding box center [275, 148] width 164 height 10
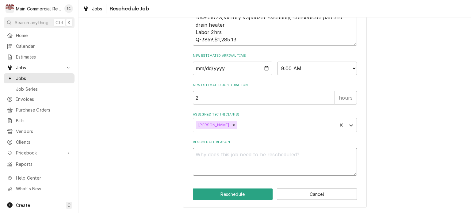
click at [230, 158] on textarea "Reschedule Reason" at bounding box center [275, 162] width 164 height 28
type textarea "x"
type textarea "P"
type textarea "x"
type textarea "Pa"
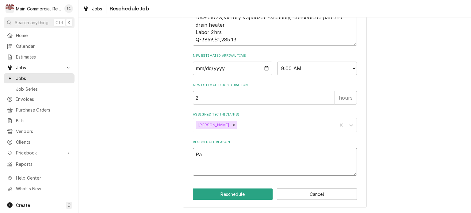
type textarea "x"
type textarea "Par"
type textarea "x"
type textarea "Part"
type textarea "x"
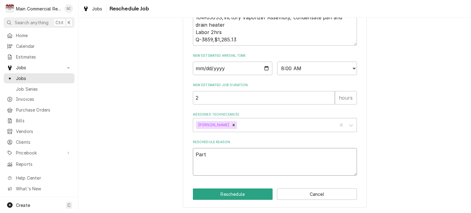
type textarea "Part"
type textarea "x"
type textarea "Part o"
type textarea "x"
type textarea "Part on"
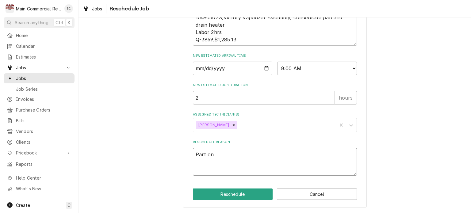
type textarea "x"
type textarea "Part on"
type textarea "x"
type textarea "Part on T"
type textarea "x"
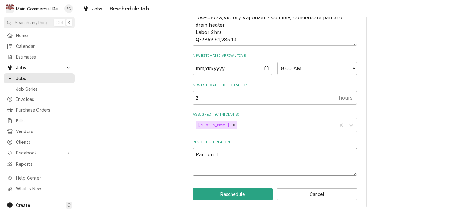
type textarea "Part on Tr"
type textarea "x"
type textarea "Part on Tru"
type textarea "x"
type textarea "Part on Truc"
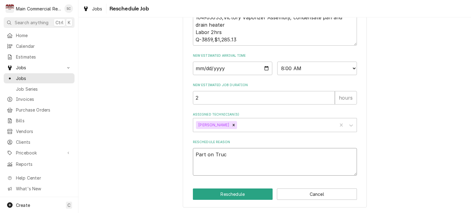
type textarea "x"
type textarea "Part on Truck"
click at [243, 200] on button "Reschedule" at bounding box center [233, 194] width 80 height 11
type textarea "x"
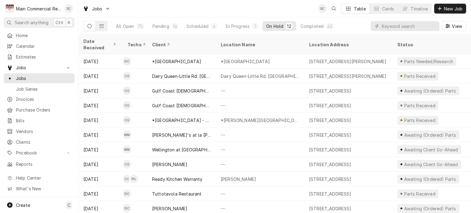
click at [247, 10] on div "Jobs SC Table Cards Timeline New Job" at bounding box center [275, 8] width 393 height 17
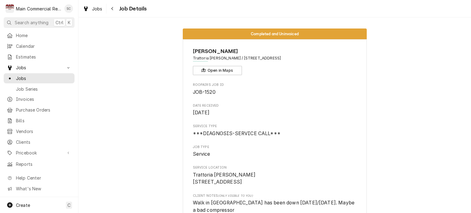
scroll to position [1437, 0]
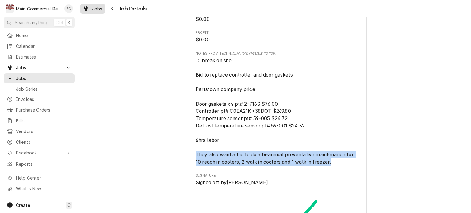
click at [95, 10] on span "Jobs" at bounding box center [97, 9] width 10 height 6
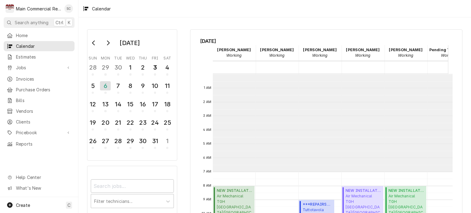
scroll to position [98, 0]
